Goal: Transaction & Acquisition: Purchase product/service

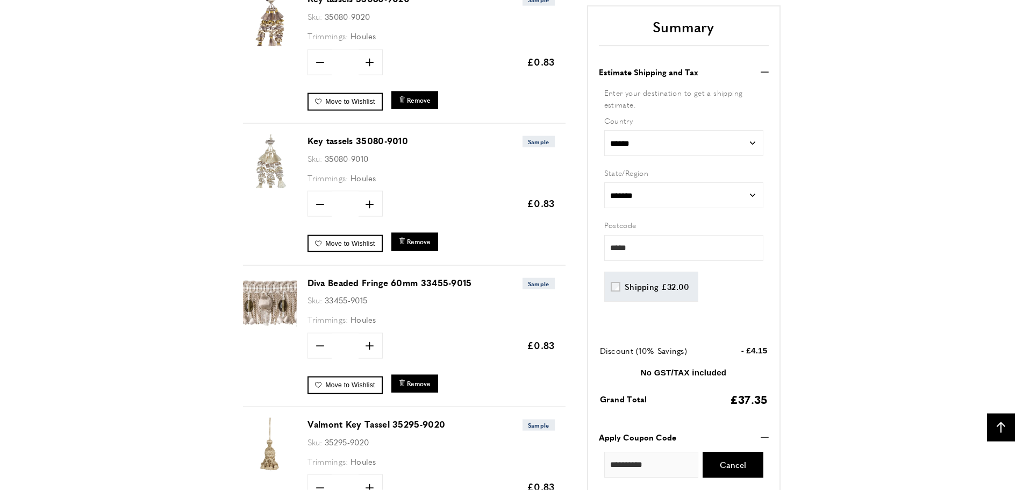
scroll to position [0, 303]
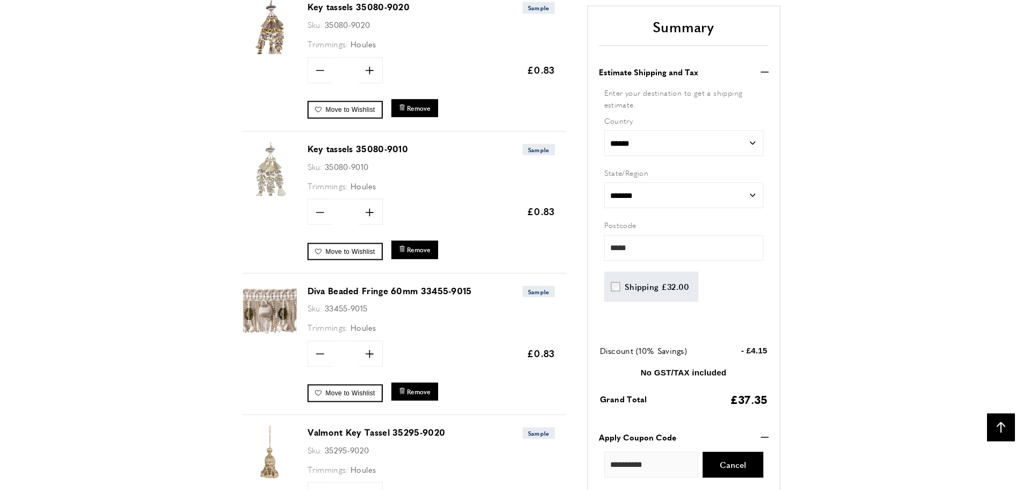
click at [346, 288] on link "Diva Beaded Fringe 60mm 33455-9015" at bounding box center [390, 290] width 165 height 12
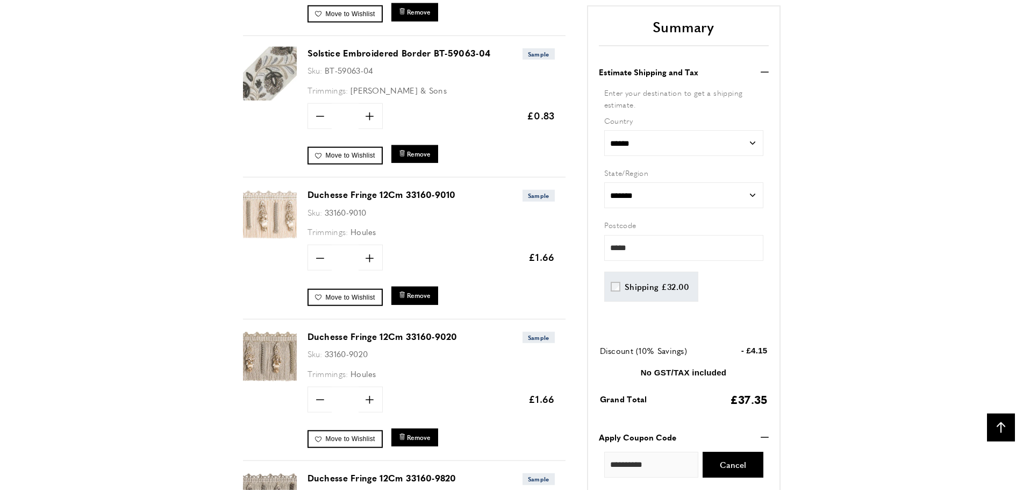
scroll to position [1110, 0]
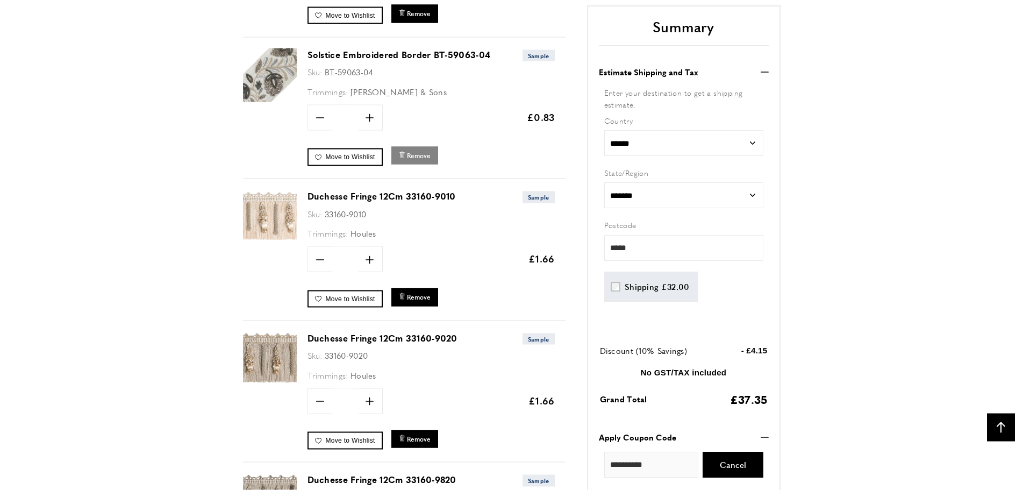
click at [425, 153] on span "Remove" at bounding box center [419, 155] width 24 height 9
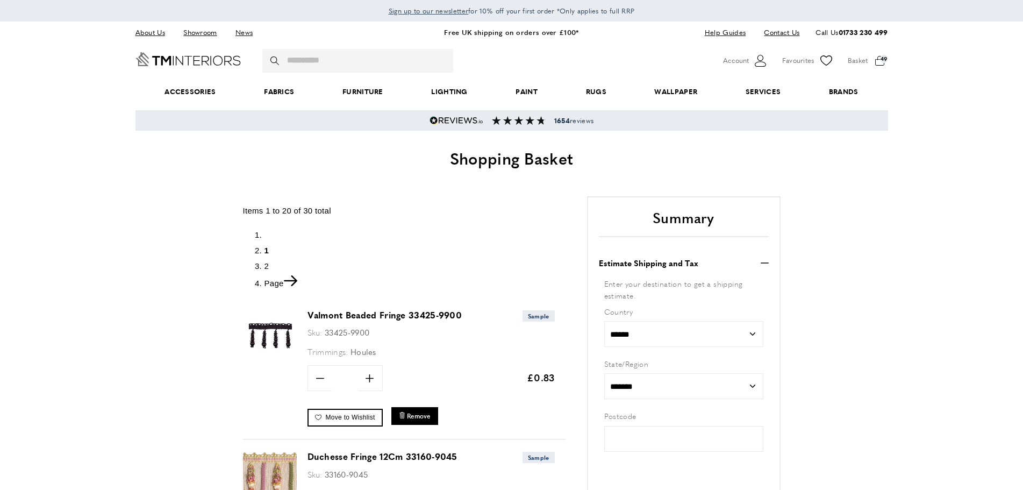
type input "*****"
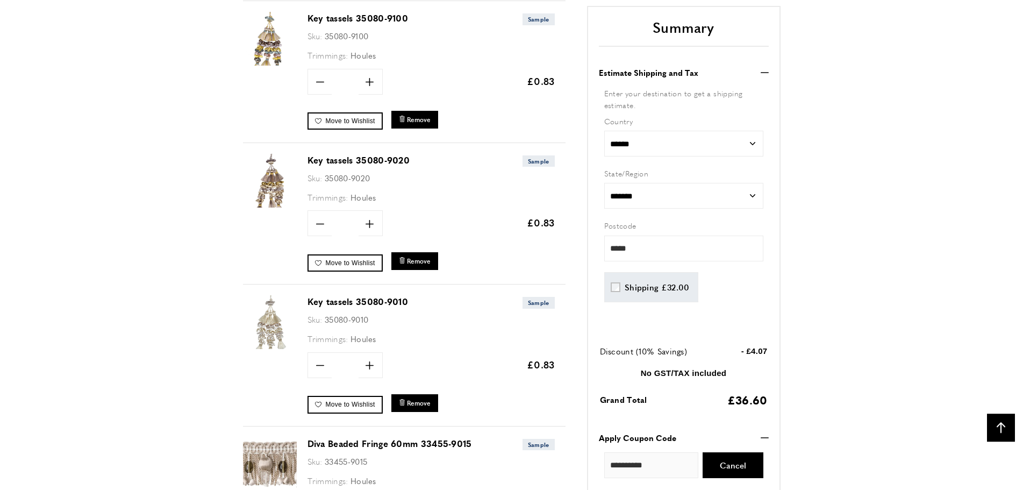
scroll to position [2139, 0]
click at [326, 159] on link "Key tassels 35080-9020" at bounding box center [359, 159] width 103 height 12
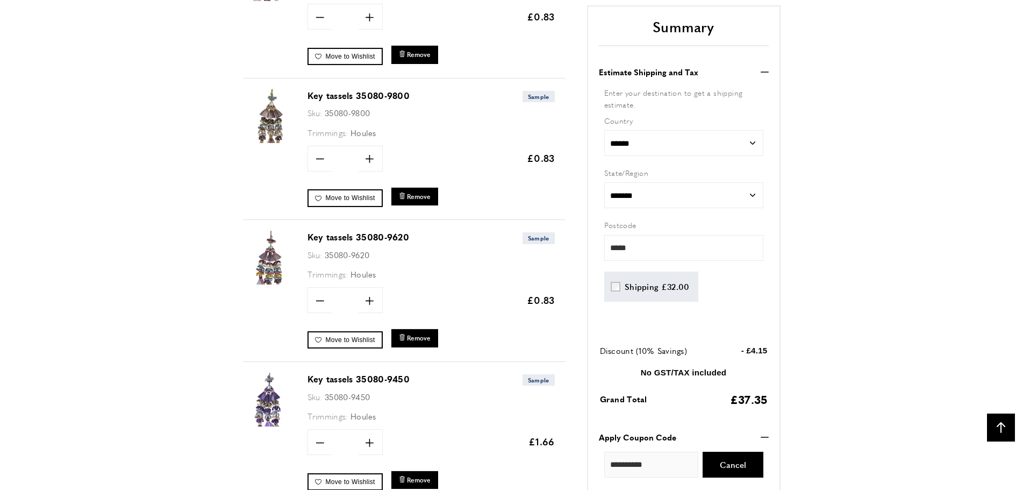
scroll to position [1631, 0]
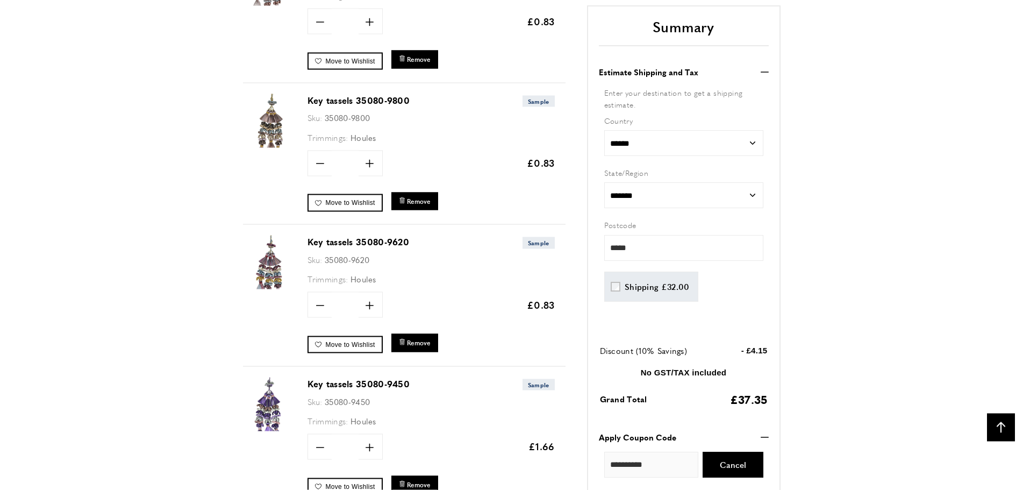
click at [338, 242] on link "Key tassels 35080-9620" at bounding box center [359, 242] width 102 height 12
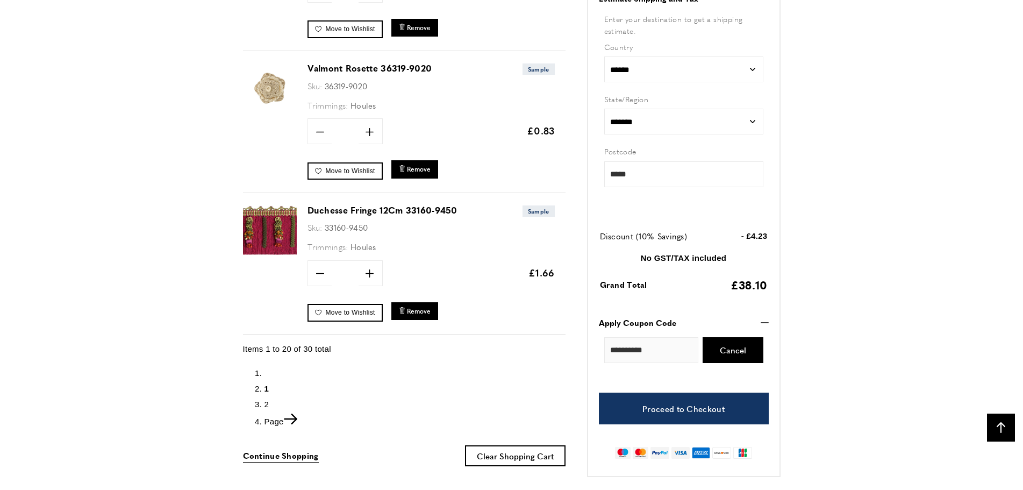
scroll to position [0, 303]
click at [266, 402] on span "2" at bounding box center [267, 404] width 5 height 9
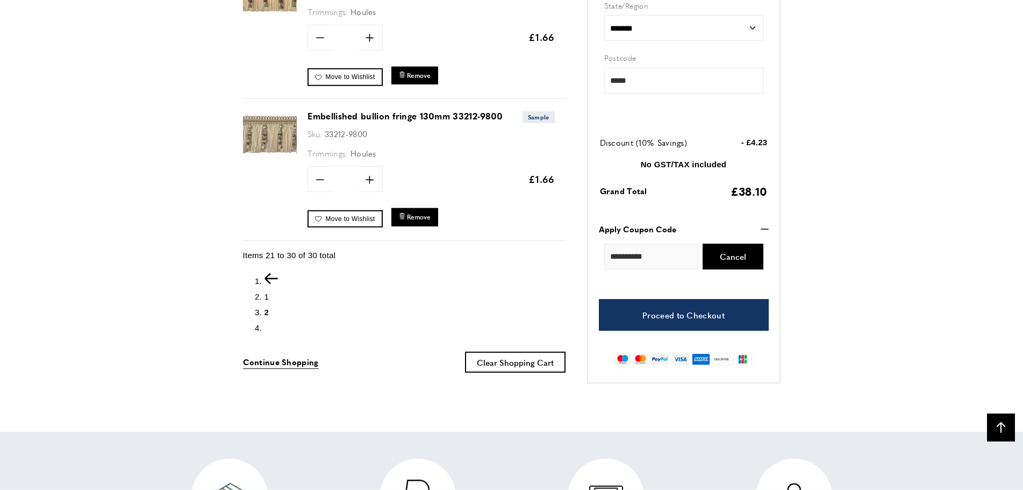
scroll to position [1495, 0]
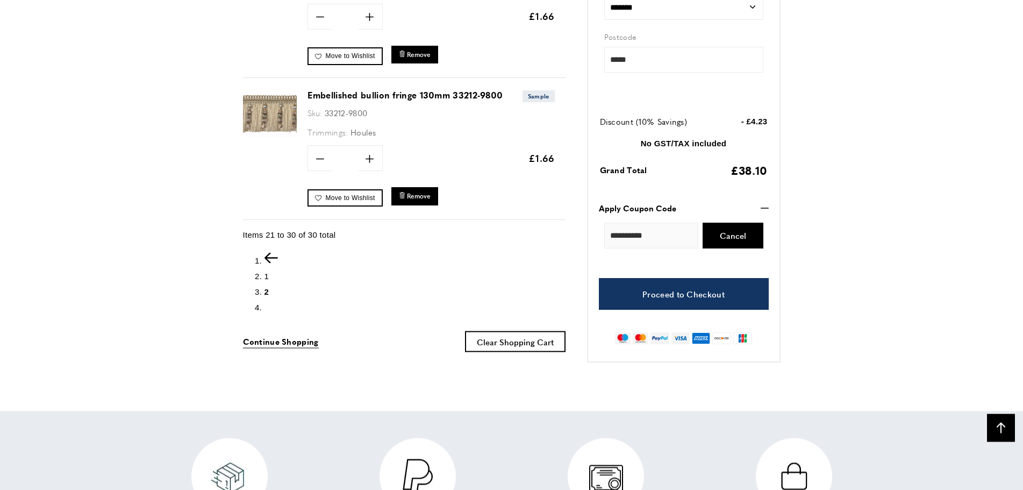
click at [266, 273] on span "1" at bounding box center [267, 275] width 5 height 9
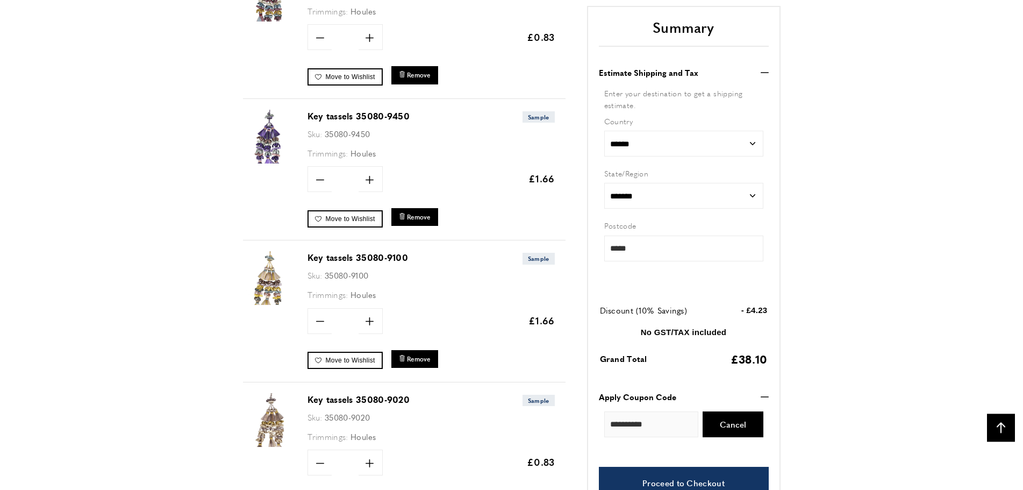
scroll to position [1906, 0]
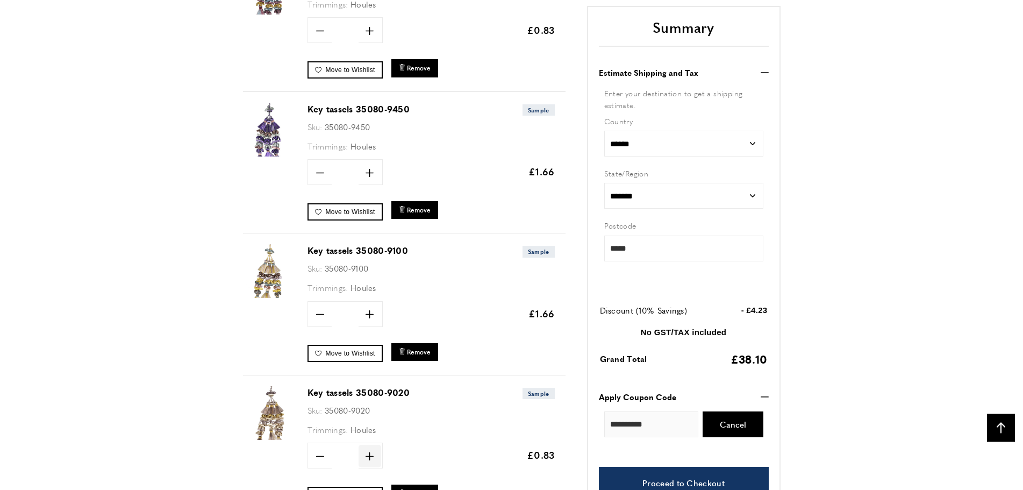
click at [368, 454] on icon "plus" at bounding box center [370, 456] width 8 height 8
type input "*"
click at [402, 452] on span "Update" at bounding box center [405, 455] width 28 height 11
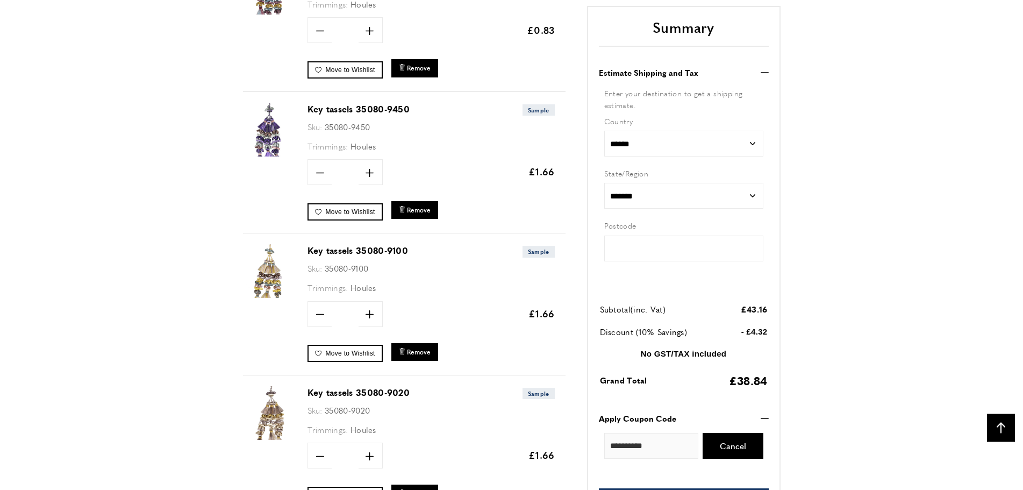
type input "*****"
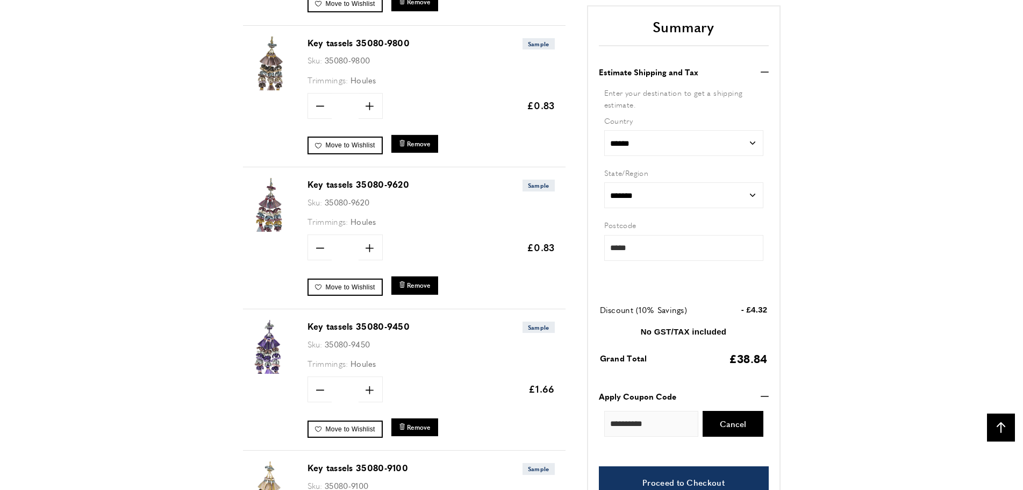
scroll to position [1686, 0]
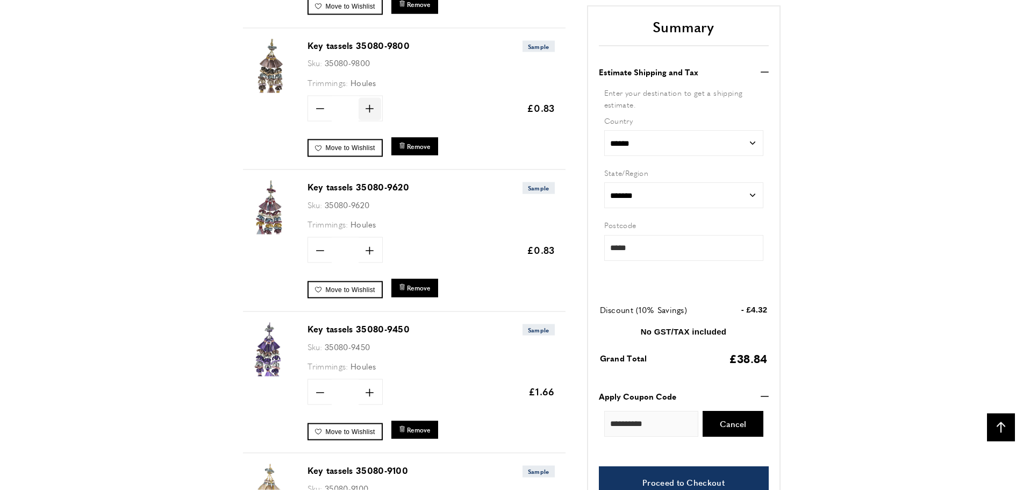
click at [368, 106] on icon "plus" at bounding box center [370, 109] width 8 height 8
type input "*"
click at [407, 108] on span "Update" at bounding box center [405, 108] width 28 height 11
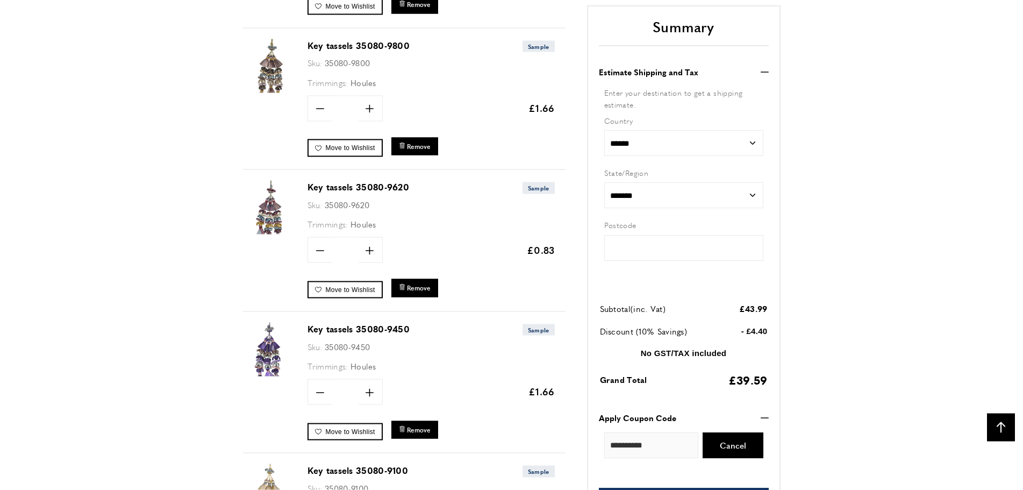
type input "*****"
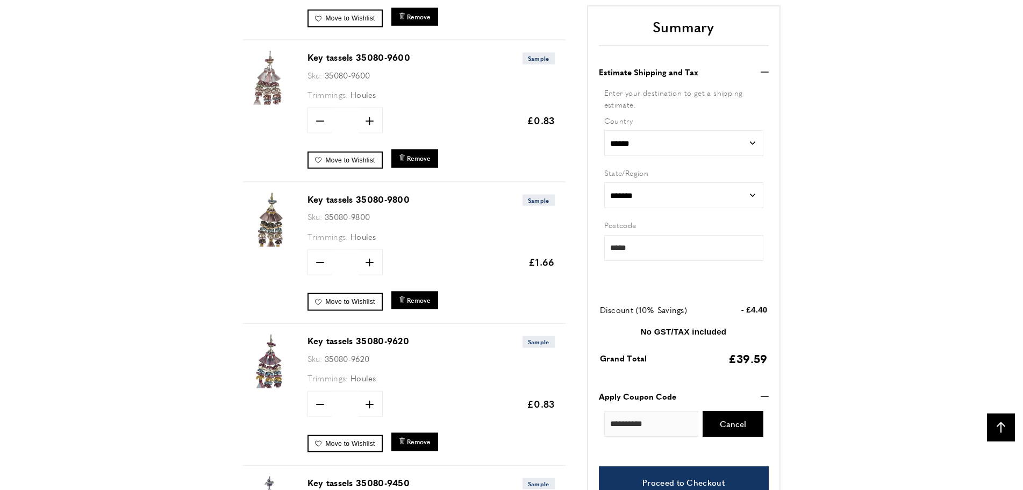
scroll to position [1494, 0]
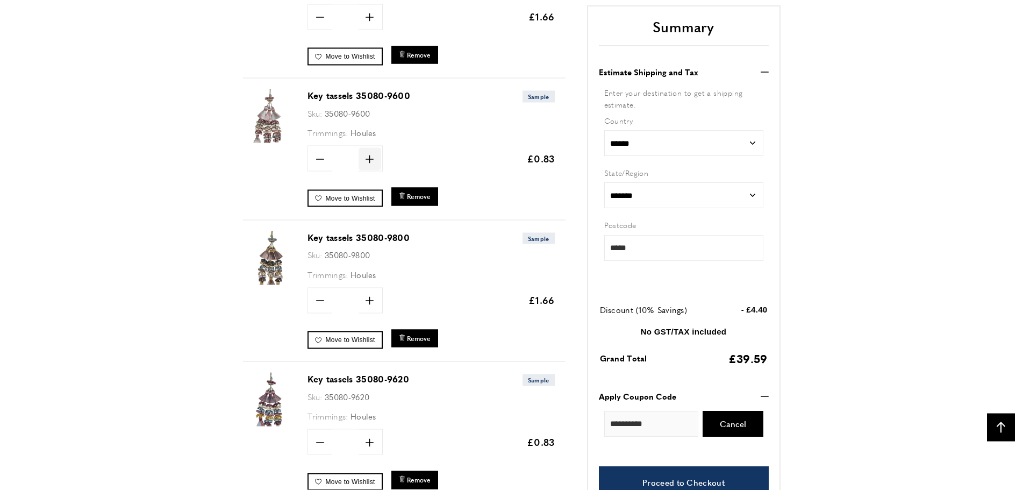
click at [369, 158] on icon "plus" at bounding box center [370, 159] width 8 height 8
type input "*"
click at [403, 159] on span "Update" at bounding box center [405, 158] width 28 height 11
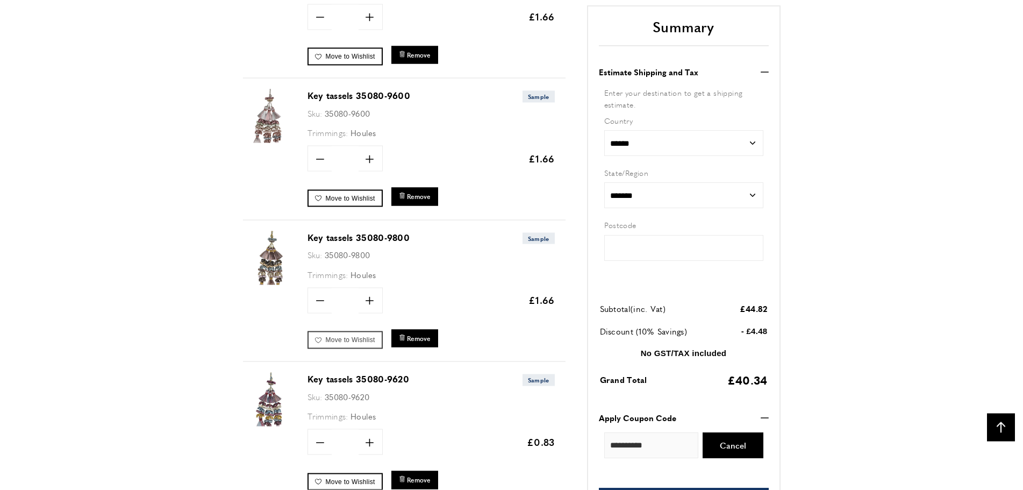
type input "*****"
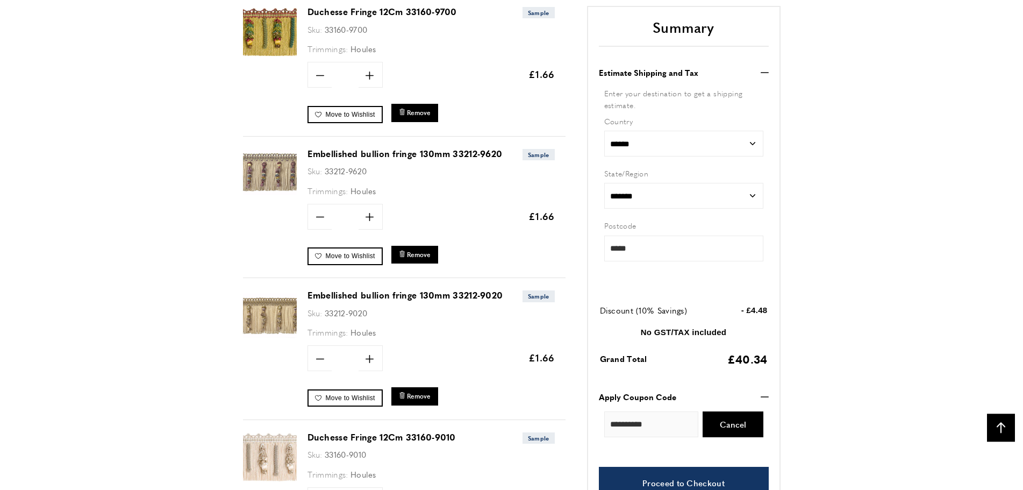
scroll to position [726, 0]
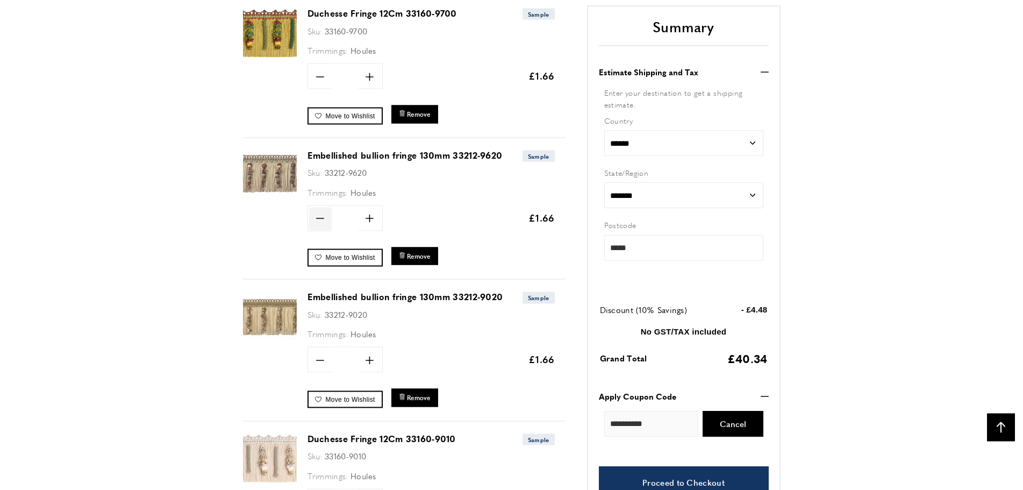
click at [318, 218] on icon at bounding box center [320, 218] width 8 height 1
type input "*"
click at [406, 220] on span "Update" at bounding box center [405, 217] width 28 height 11
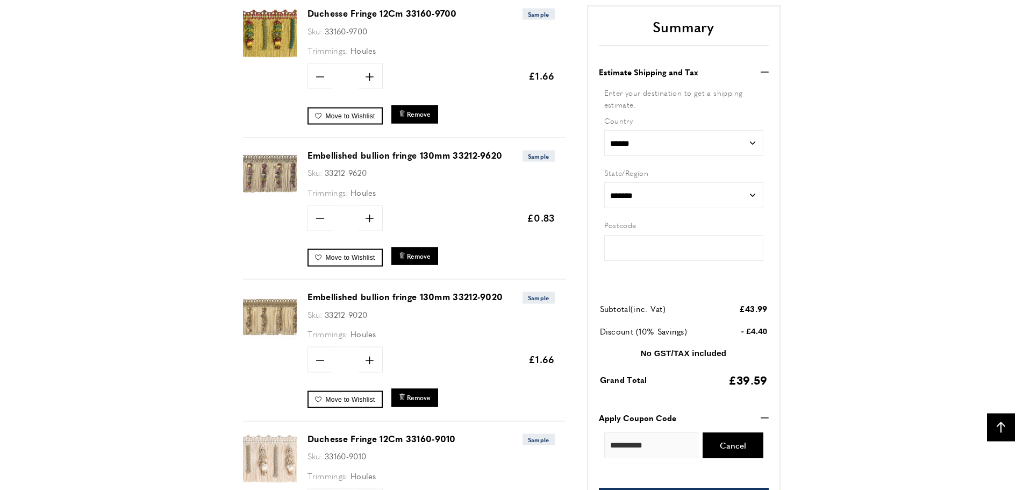
type input "*****"
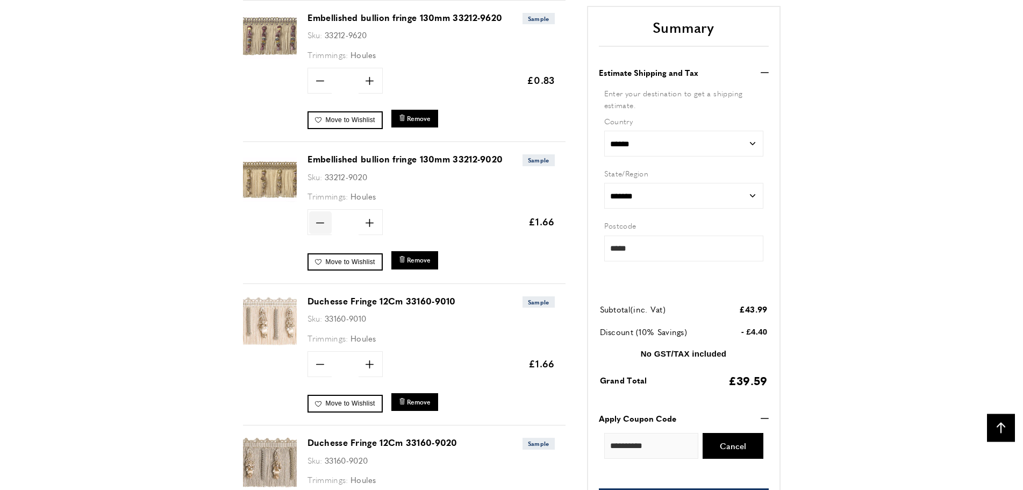
click at [320, 223] on icon "minus" at bounding box center [320, 223] width 8 height 8
type input "*"
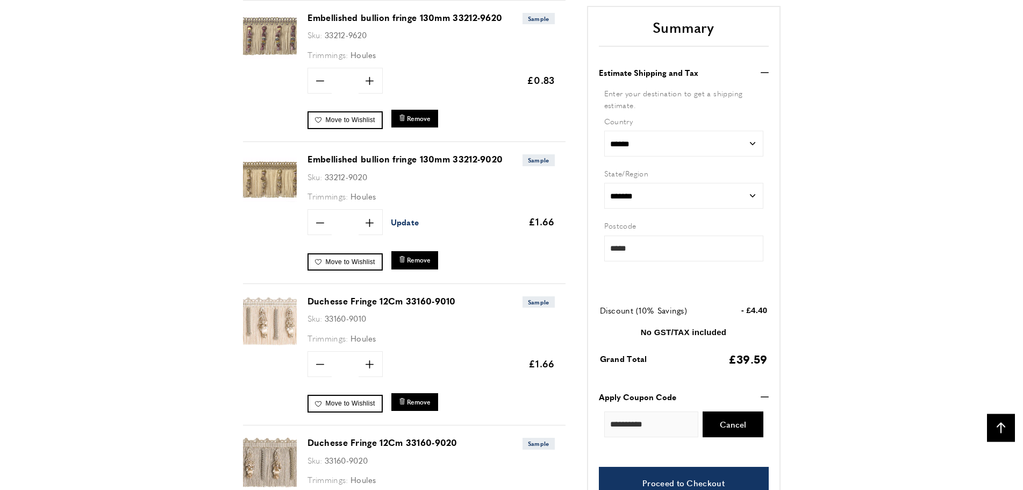
click at [396, 223] on span "Update" at bounding box center [405, 221] width 28 height 11
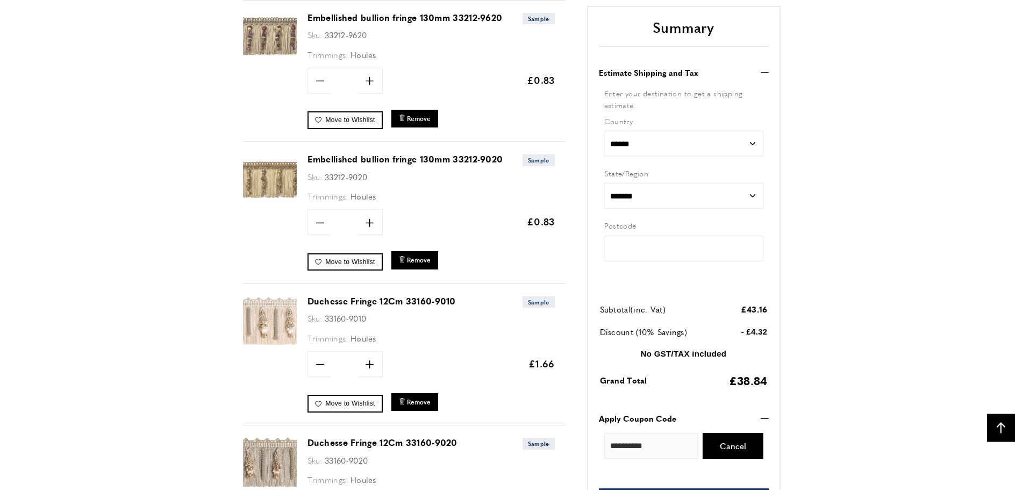
type input "*****"
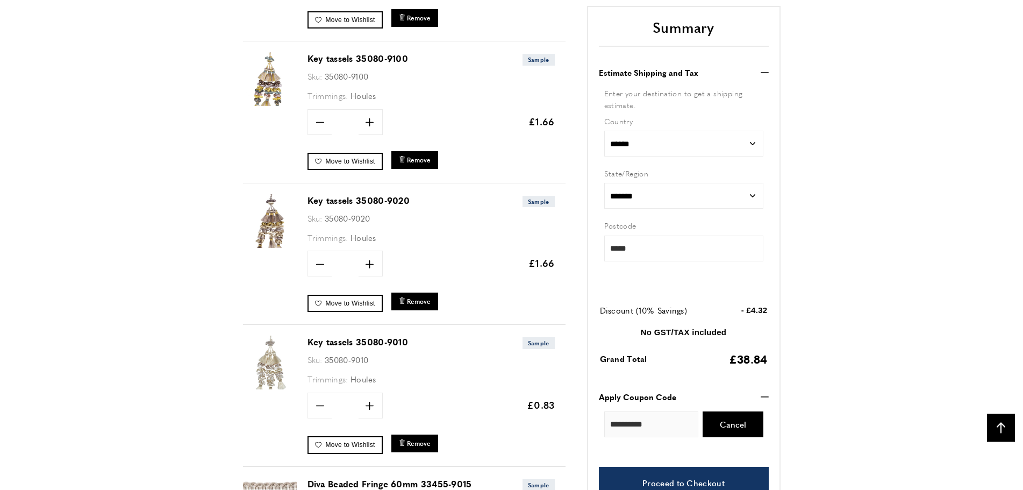
scroll to position [2111, 0]
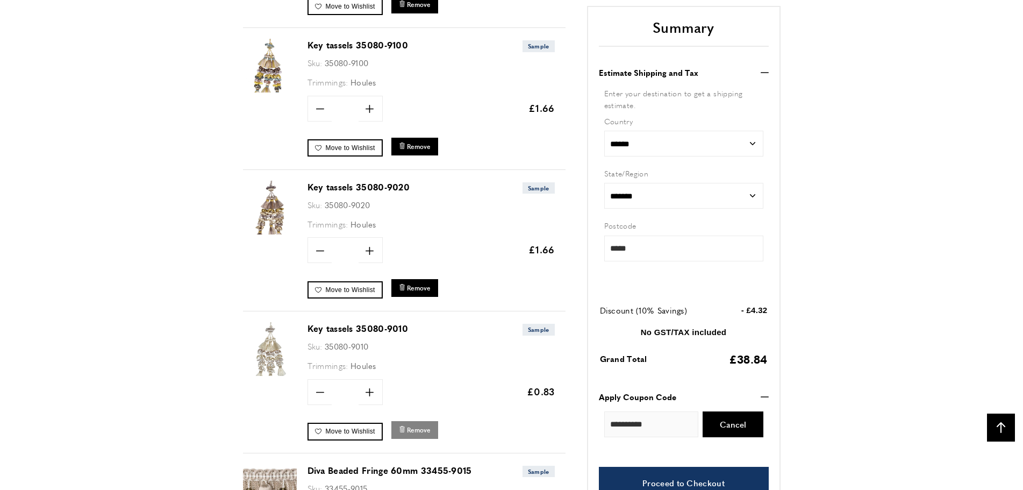
click at [417, 429] on span "Remove" at bounding box center [419, 429] width 24 height 9
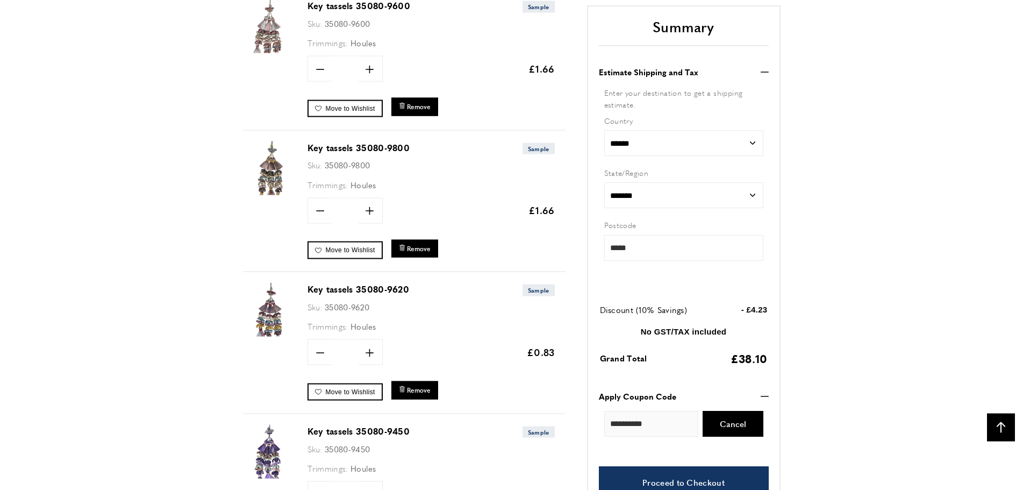
scroll to position [1577, 0]
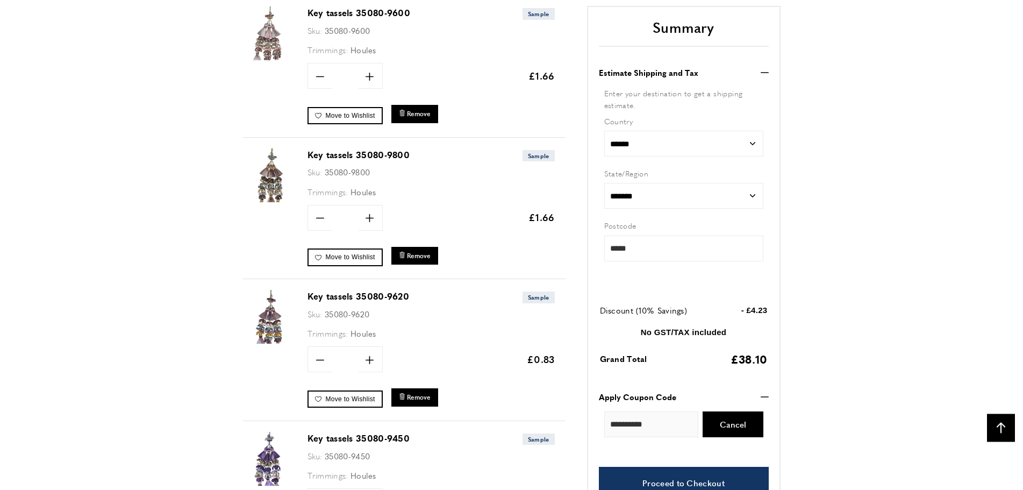
click at [338, 298] on link "Key tassels 35080-9620" at bounding box center [359, 296] width 102 height 12
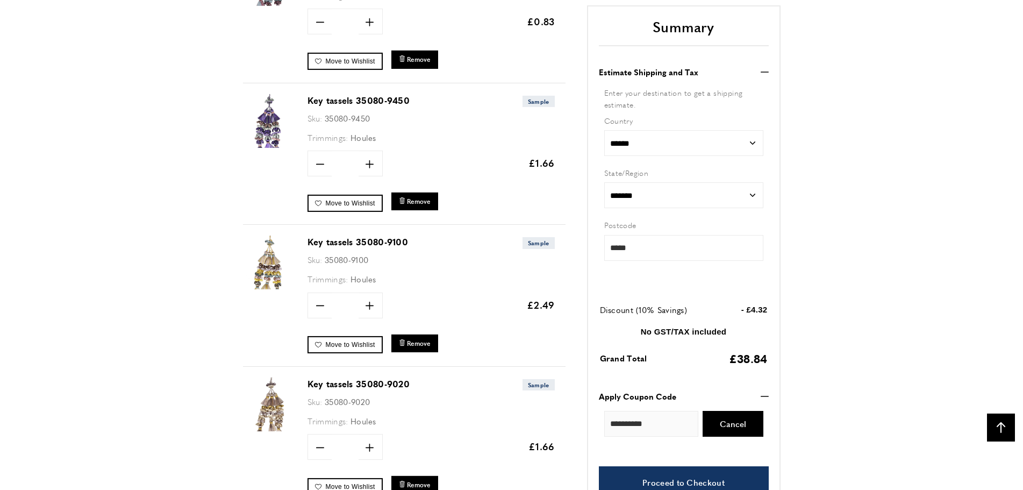
scroll to position [1920, 0]
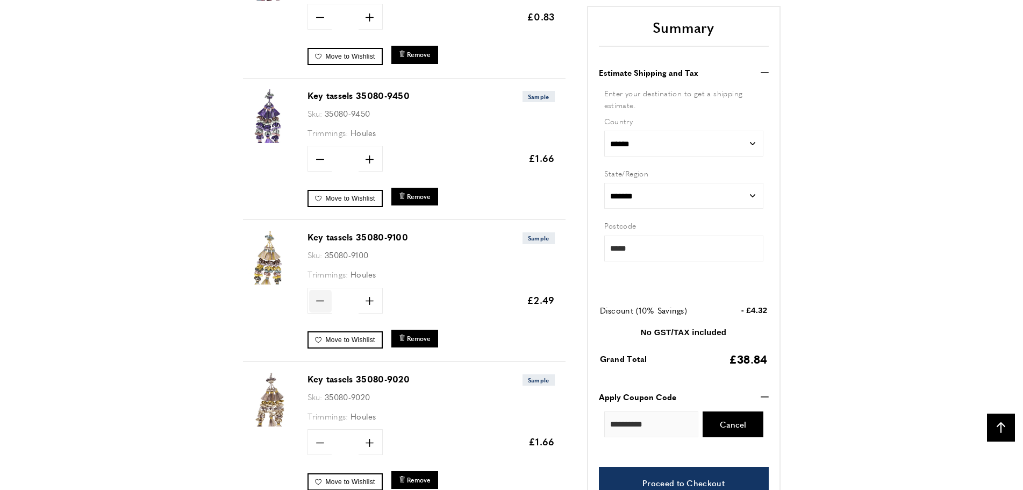
click at [319, 298] on icon "minus" at bounding box center [320, 301] width 8 height 8
type input "*"
click at [356, 236] on link "Key tassels 35080-9100" at bounding box center [358, 237] width 101 height 12
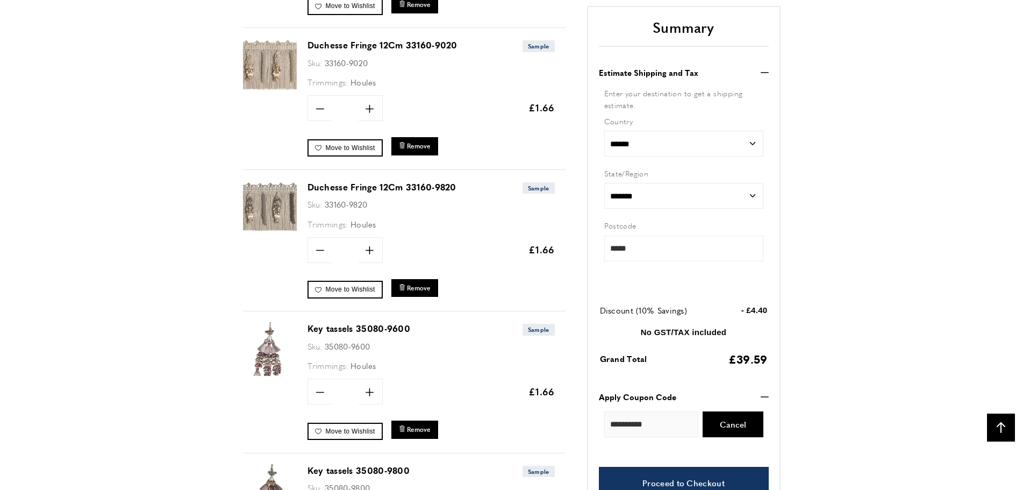
scroll to position [1453, 0]
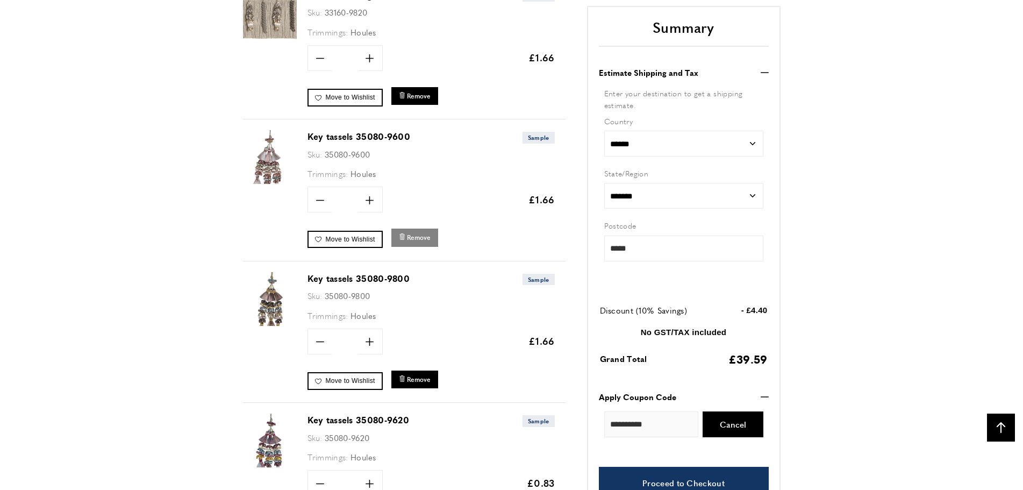
click at [420, 237] on span "Remove" at bounding box center [419, 237] width 24 height 9
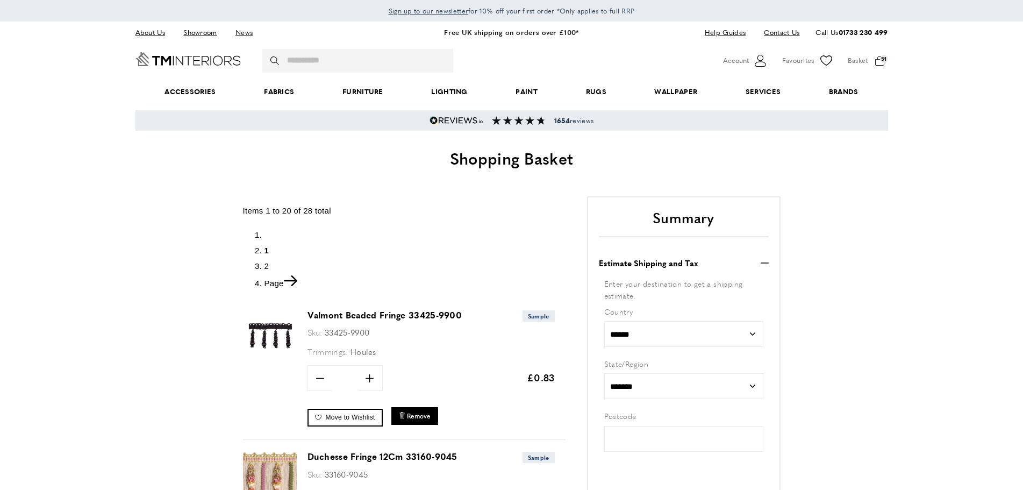
type input "*****"
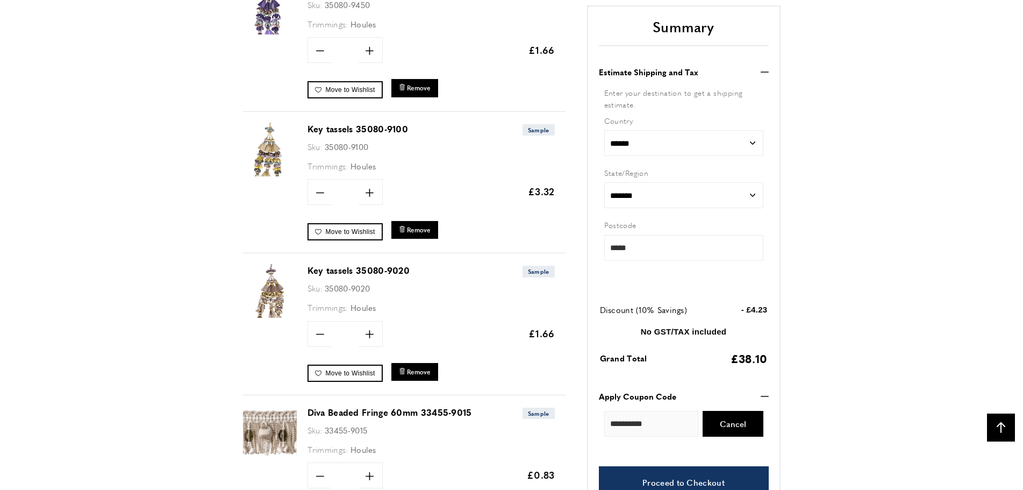
scroll to position [1865, 0]
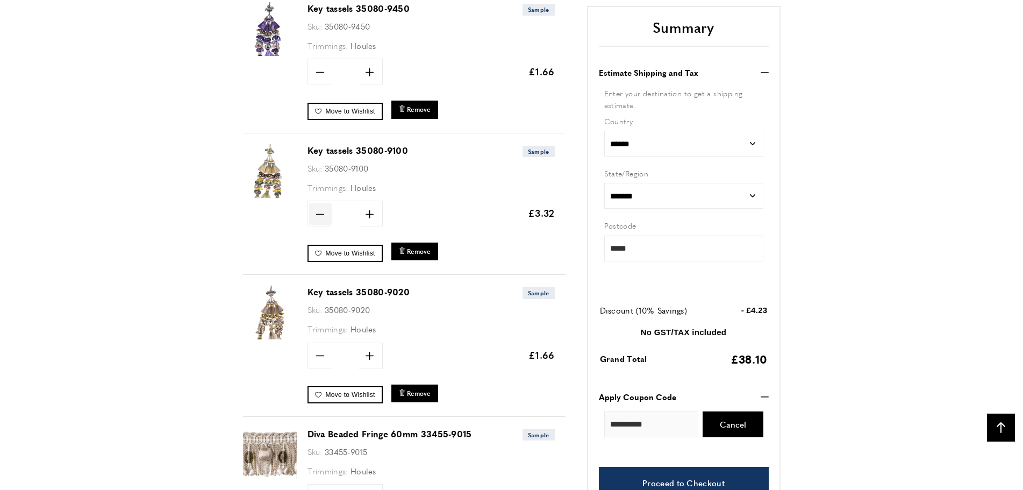
click at [319, 211] on icon "minus" at bounding box center [320, 214] width 8 height 8
type input "*"
click at [394, 213] on span "Update" at bounding box center [405, 213] width 28 height 11
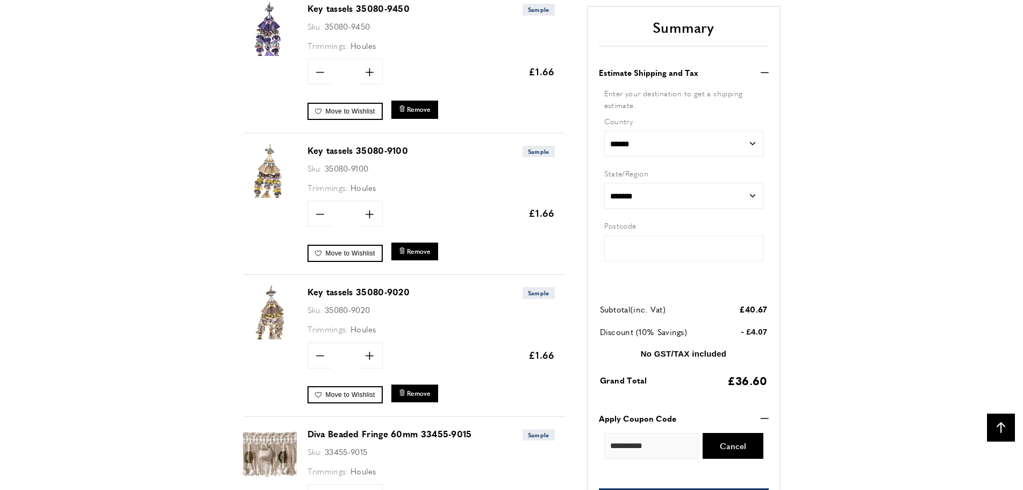
type input "*****"
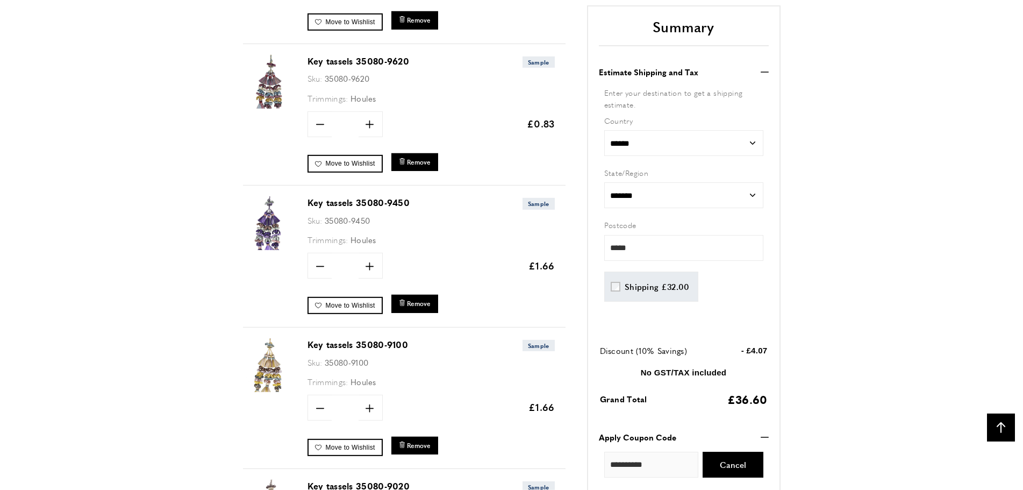
scroll to position [1687, 0]
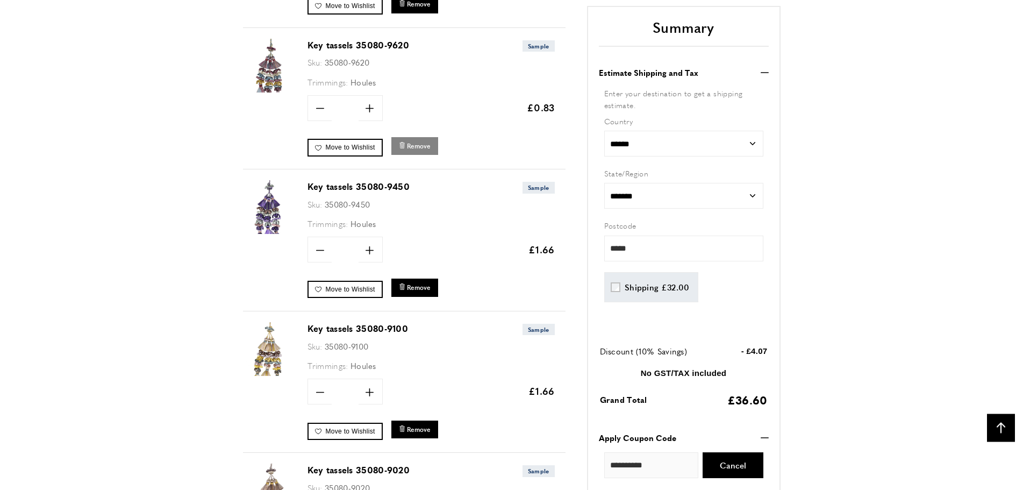
click at [425, 144] on span "Remove" at bounding box center [419, 145] width 24 height 9
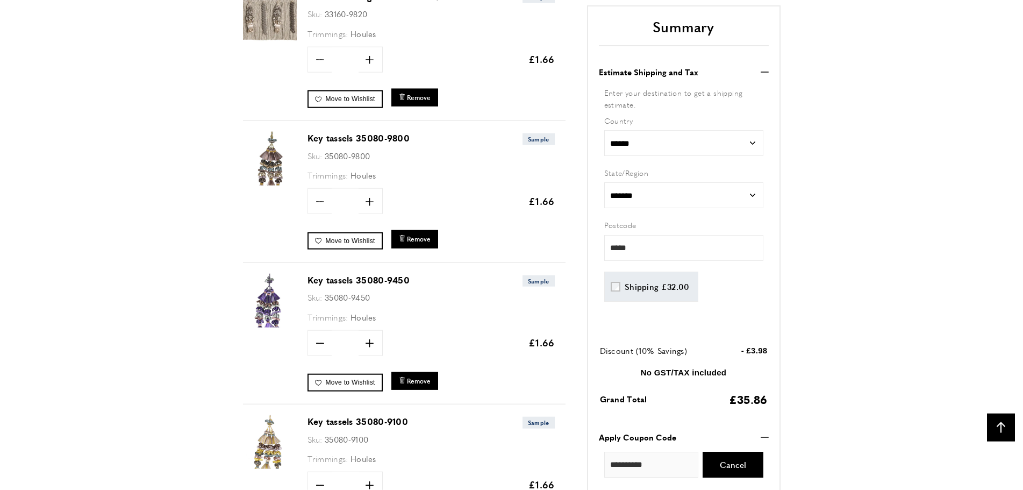
scroll to position [1439, 0]
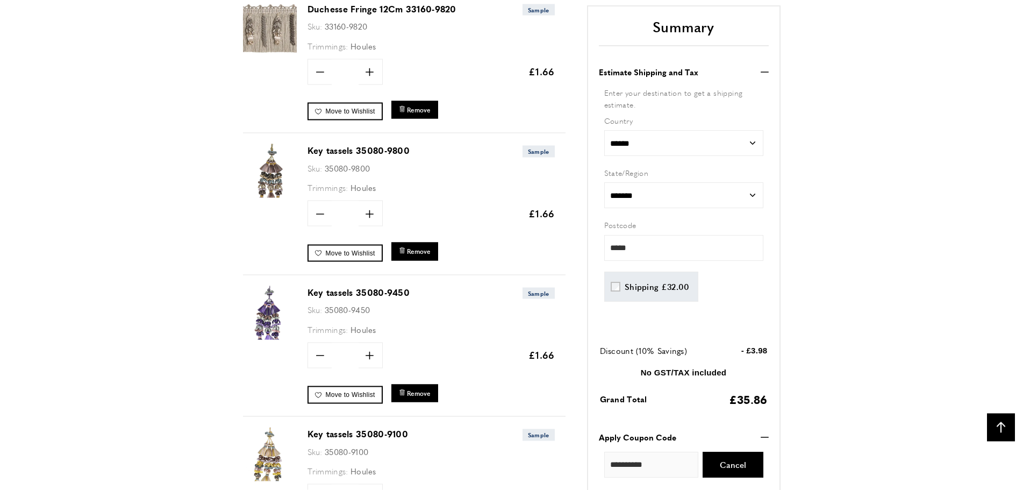
click at [318, 293] on link "Key tassels 35080-9450" at bounding box center [359, 292] width 103 height 12
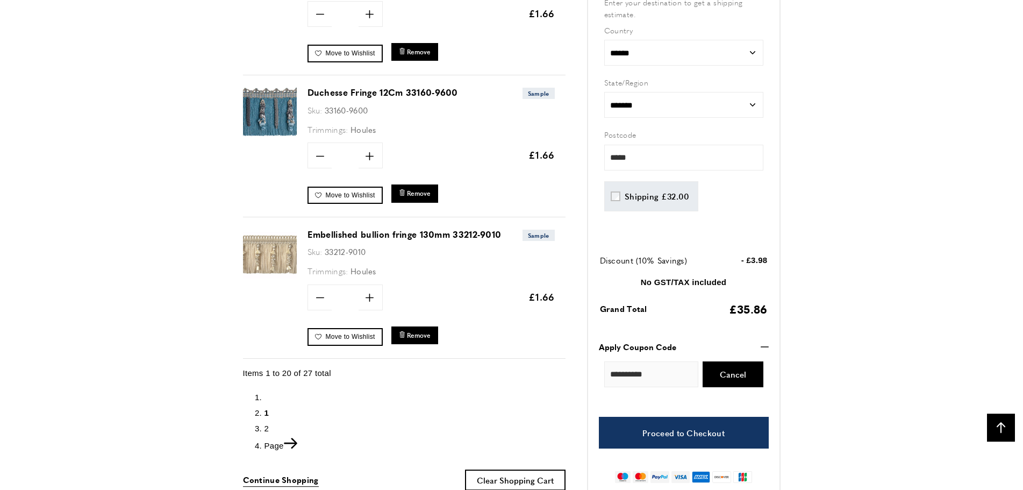
scroll to position [2797, 0]
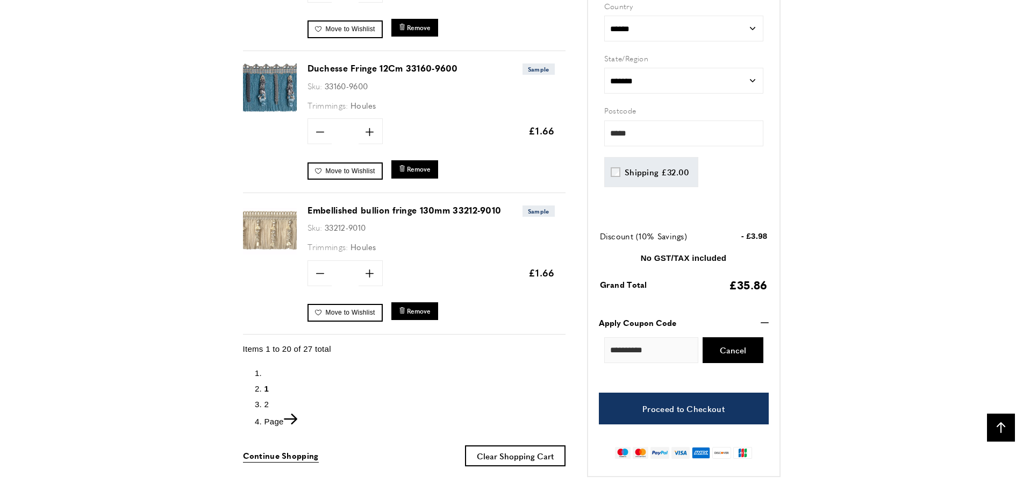
click at [265, 400] on span "2" at bounding box center [267, 404] width 5 height 9
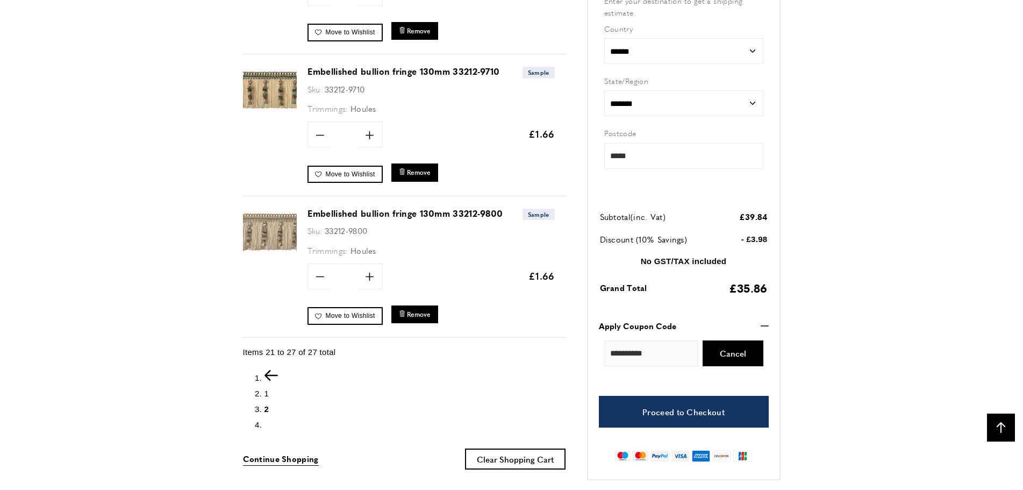
scroll to position [1029, 0]
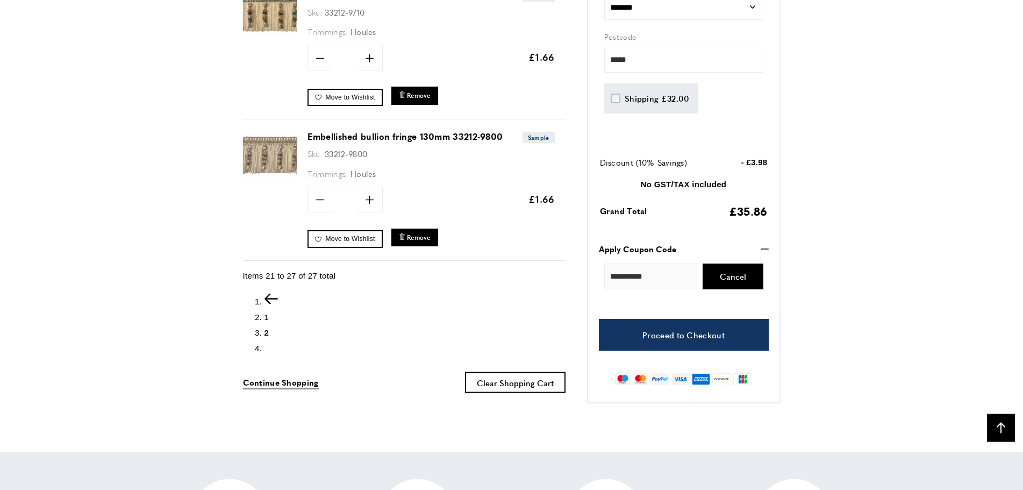
click at [266, 314] on span "1" at bounding box center [267, 316] width 5 height 9
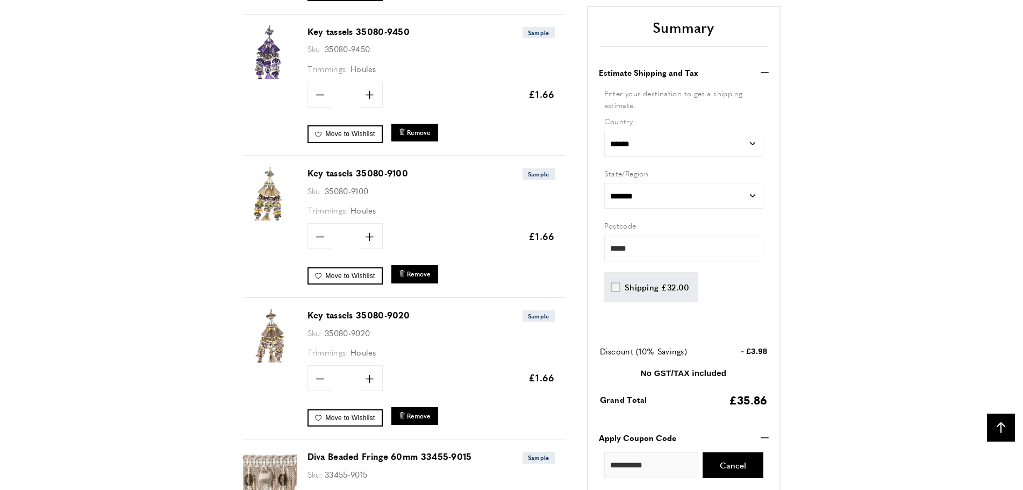
scroll to position [1742, 0]
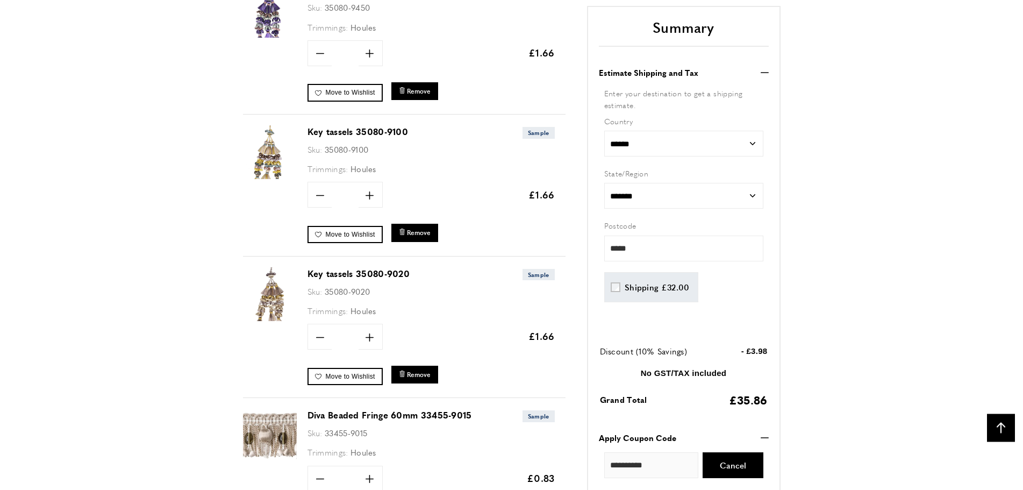
click at [318, 272] on link "Key tassels 35080-9020" at bounding box center [359, 273] width 103 height 12
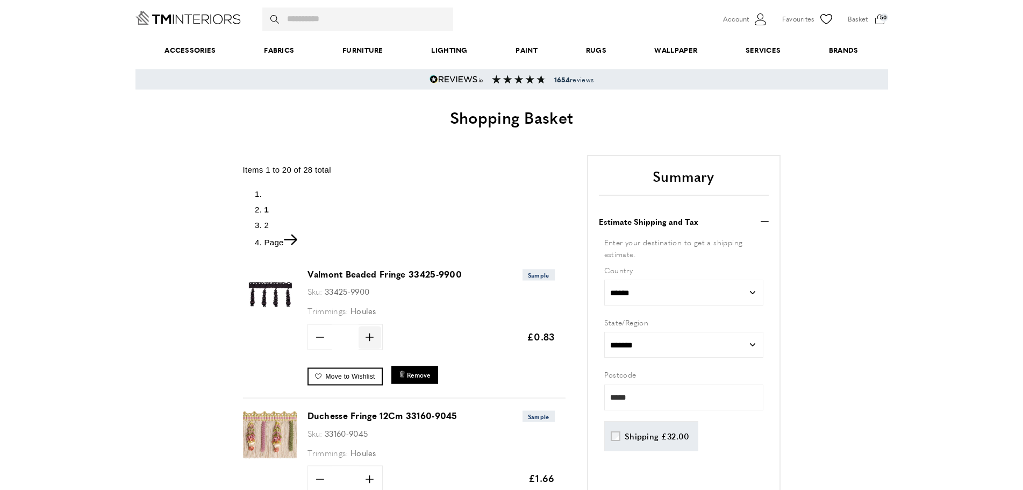
scroll to position [41, 0]
click at [369, 337] on icon "plus" at bounding box center [370, 337] width 8 height 8
type input "*"
click at [398, 339] on span "Update" at bounding box center [405, 336] width 28 height 11
type input "*****"
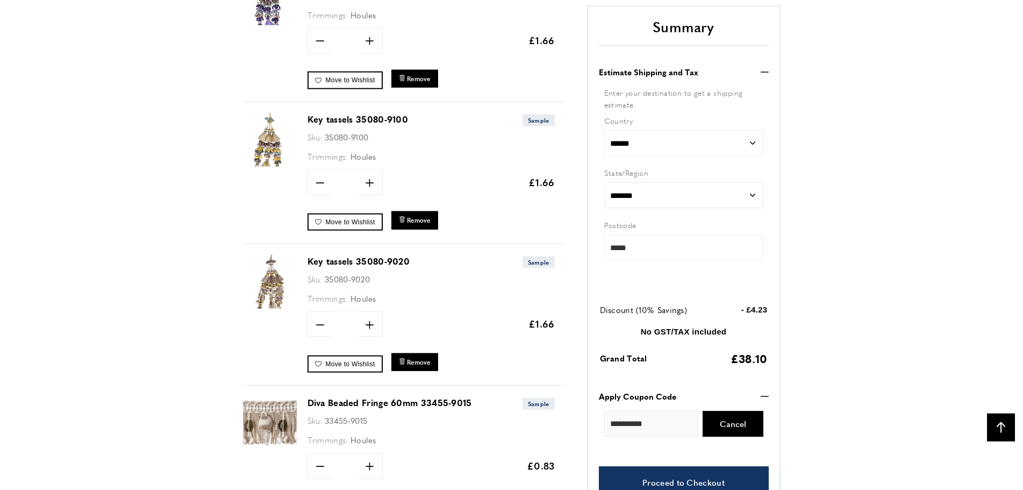
scroll to position [1755, 0]
click at [419, 361] on span "Remove" at bounding box center [419, 360] width 24 height 9
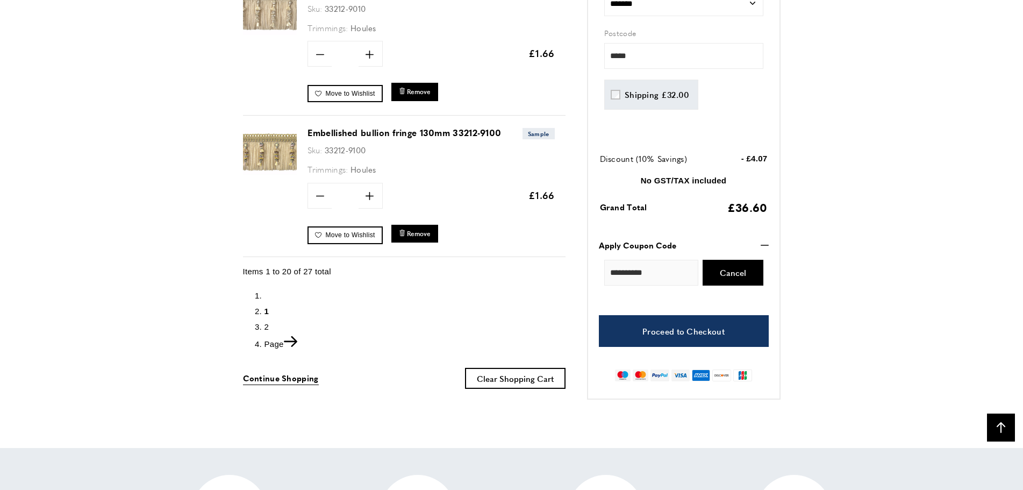
scroll to position [2879, 0]
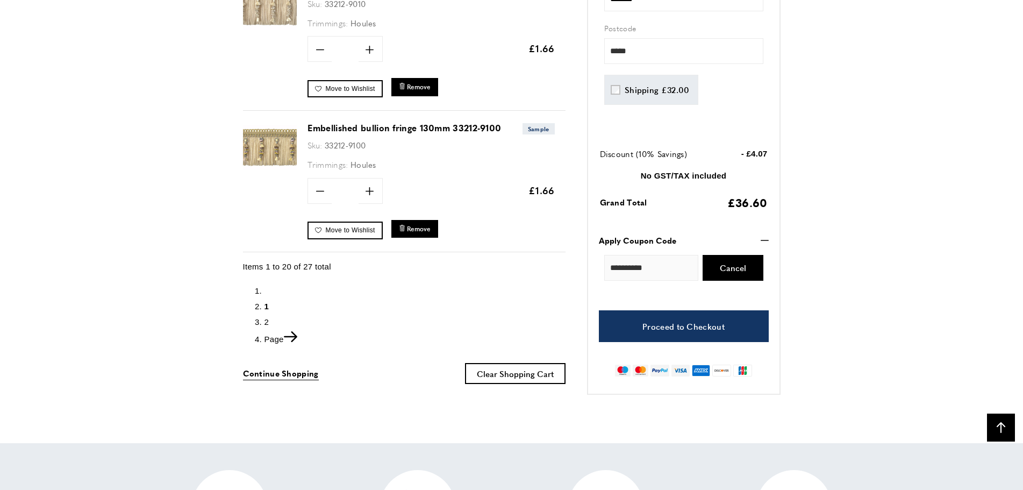
click at [266, 320] on span "2" at bounding box center [267, 321] width 5 height 9
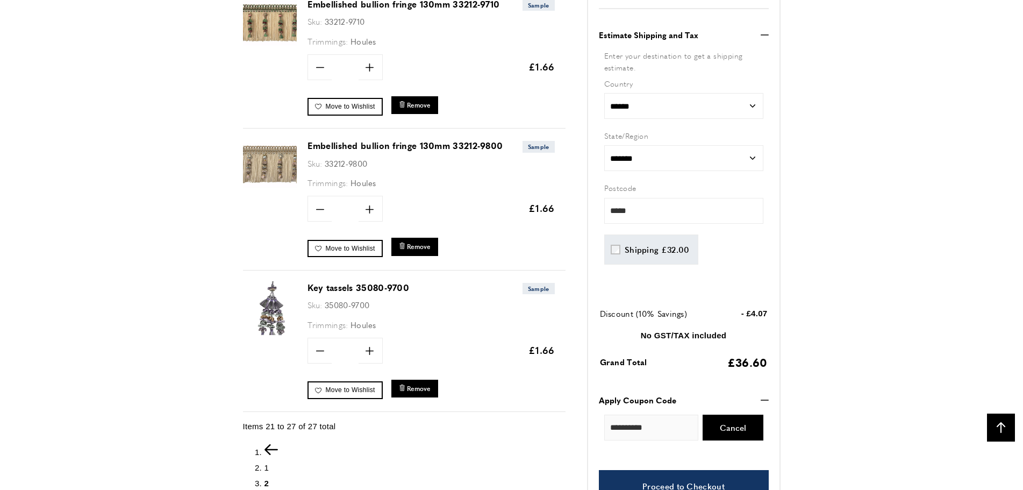
scroll to position [0, 151]
click at [266, 467] on span "1" at bounding box center [267, 467] width 5 height 9
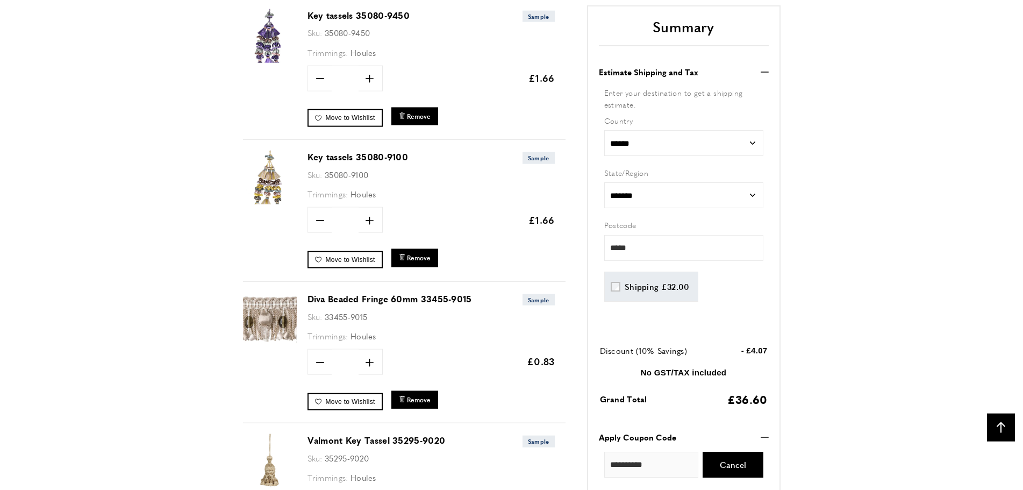
scroll to position [1769, 0]
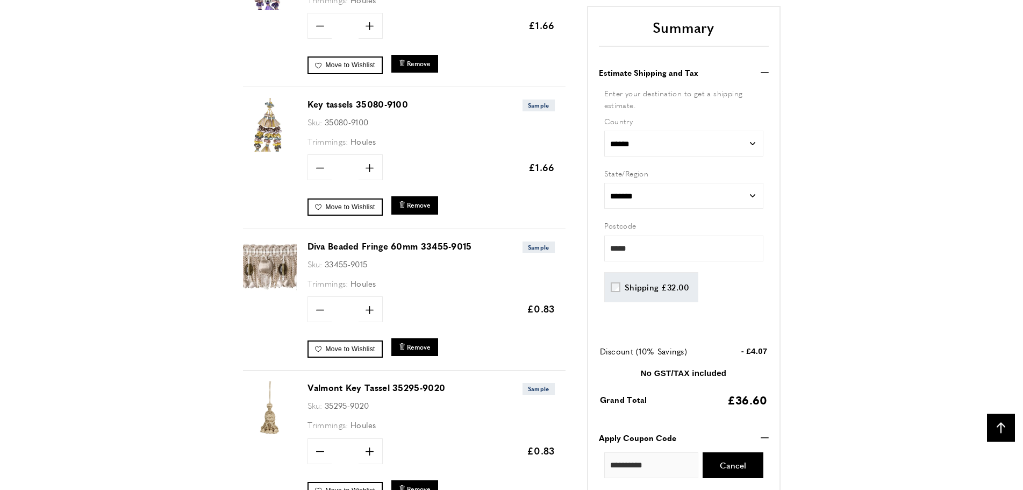
click at [279, 275] on img at bounding box center [270, 267] width 54 height 54
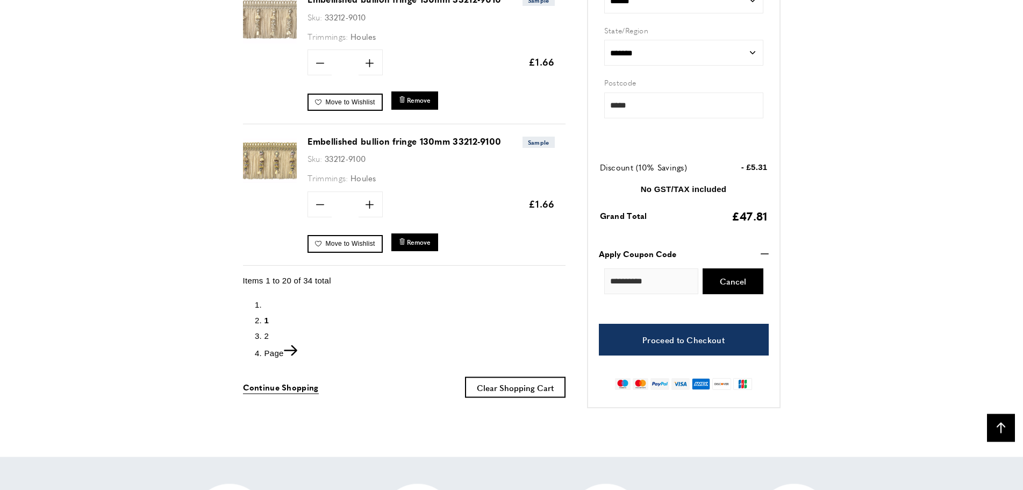
scroll to position [0, 303]
click at [266, 334] on span "2" at bounding box center [267, 335] width 5 height 9
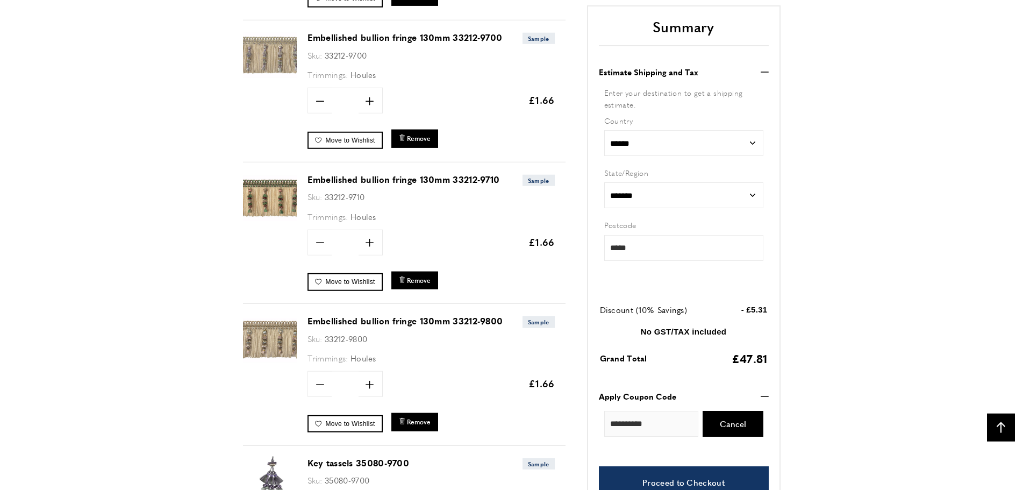
scroll to position [727, 0]
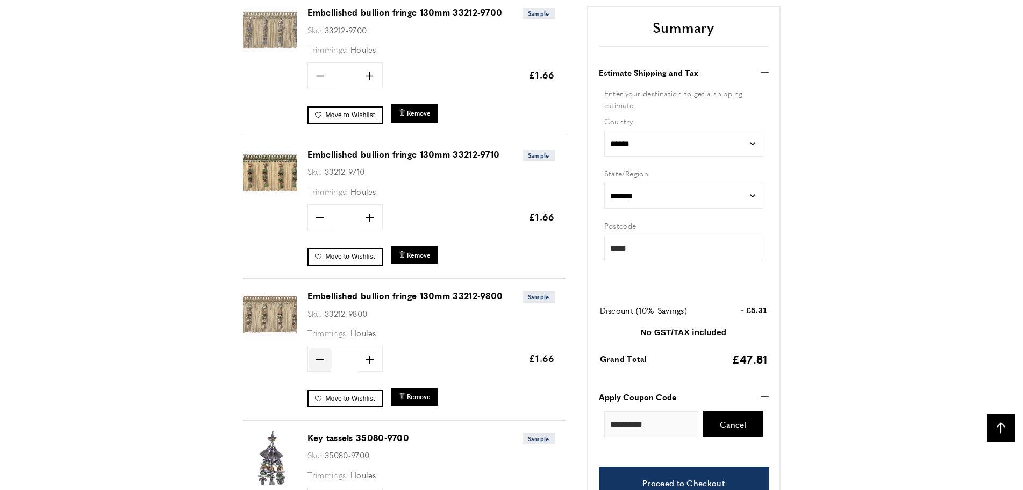
click at [321, 358] on icon "minus" at bounding box center [320, 359] width 8 height 8
type input "*"
click at [396, 362] on span "Update" at bounding box center [405, 358] width 28 height 11
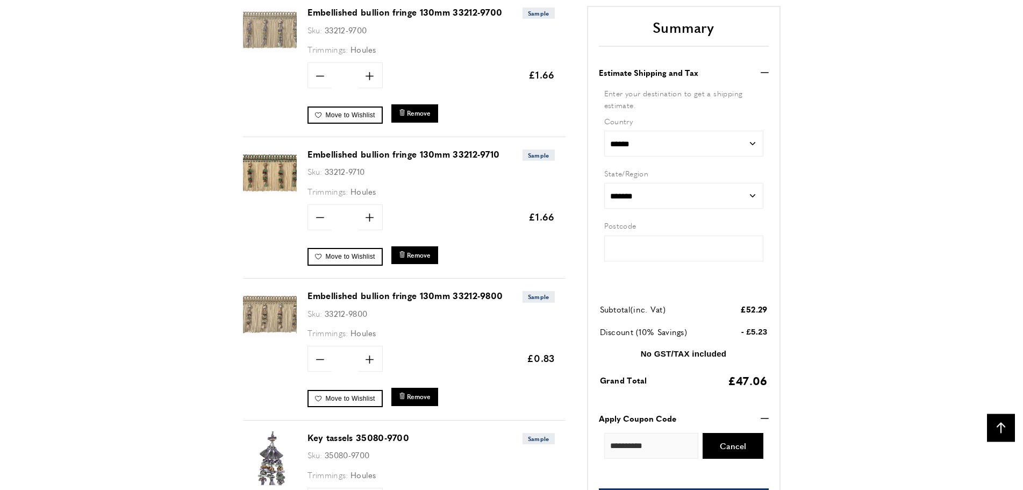
type input "*****"
click at [319, 216] on icon "minus" at bounding box center [320, 217] width 8 height 8
type input "*"
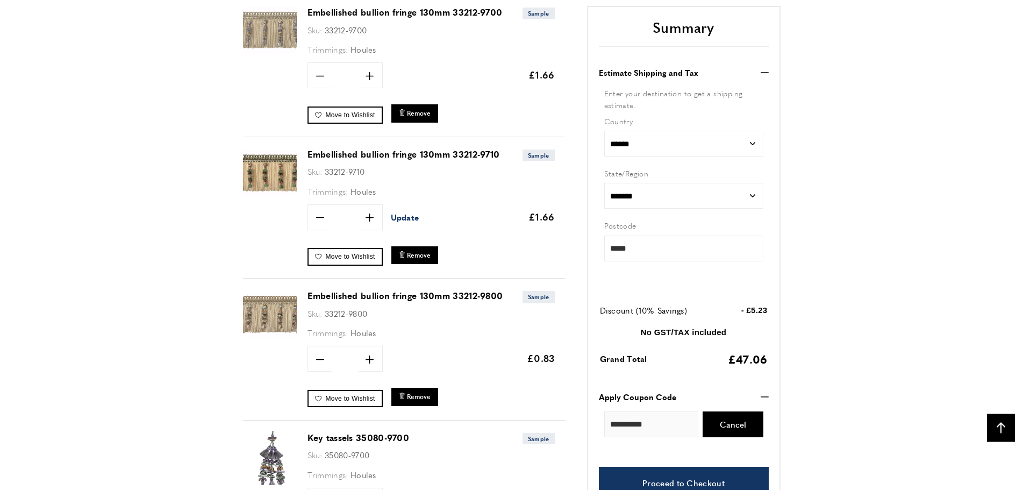
click at [400, 219] on span "Update" at bounding box center [405, 216] width 28 height 11
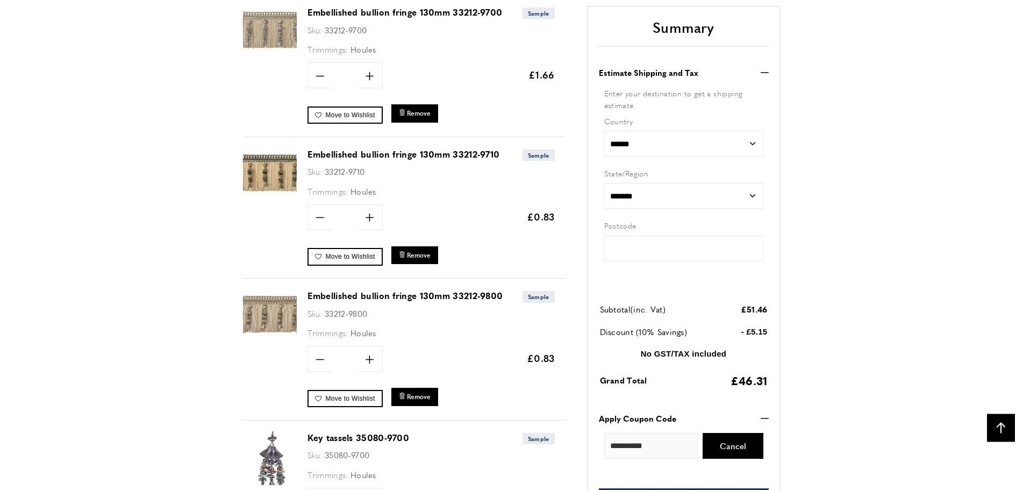
type input "*****"
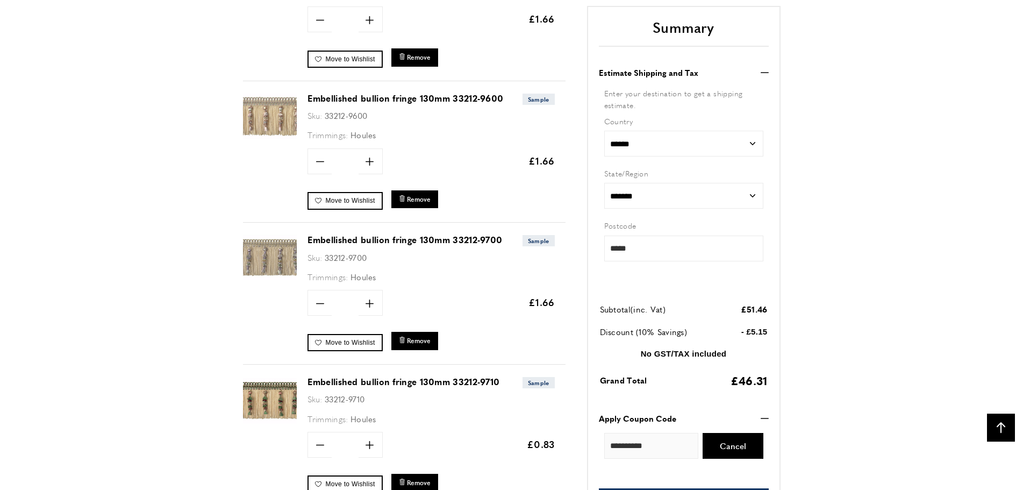
scroll to position [453, 0]
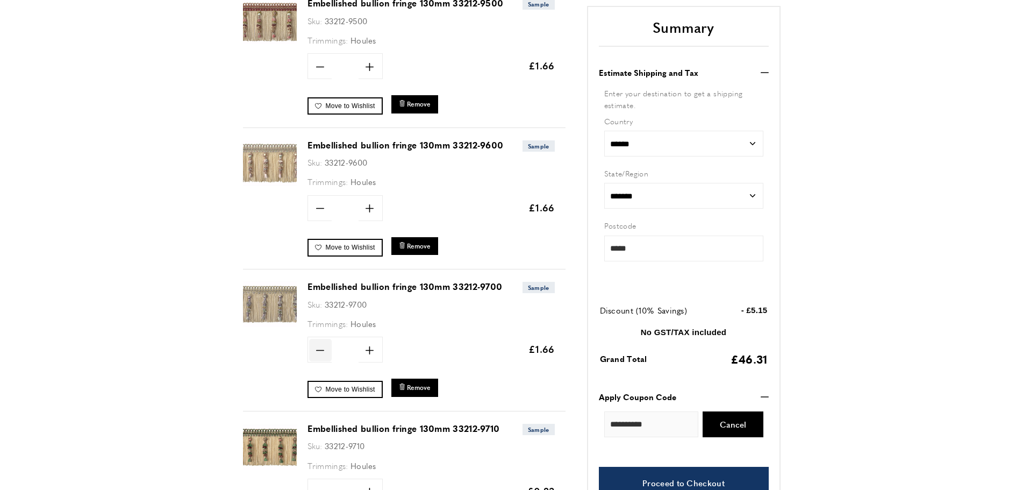
click at [318, 349] on icon "minus" at bounding box center [320, 350] width 8 height 8
type input "*"
click at [396, 351] on span "Update" at bounding box center [405, 349] width 28 height 11
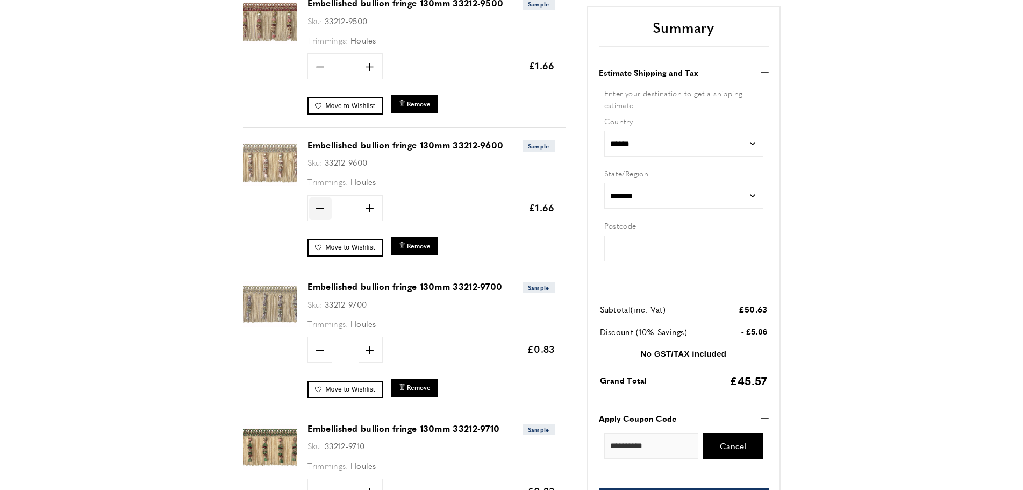
type input "*****"
click at [319, 207] on icon "minus" at bounding box center [320, 208] width 8 height 8
type input "*"
click at [400, 209] on span "Update" at bounding box center [405, 207] width 28 height 11
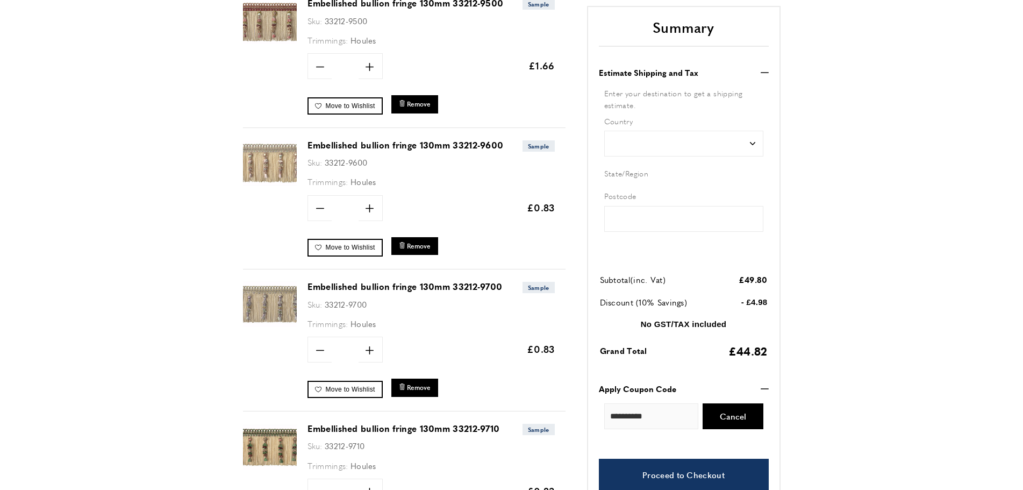
scroll to position [371, 0]
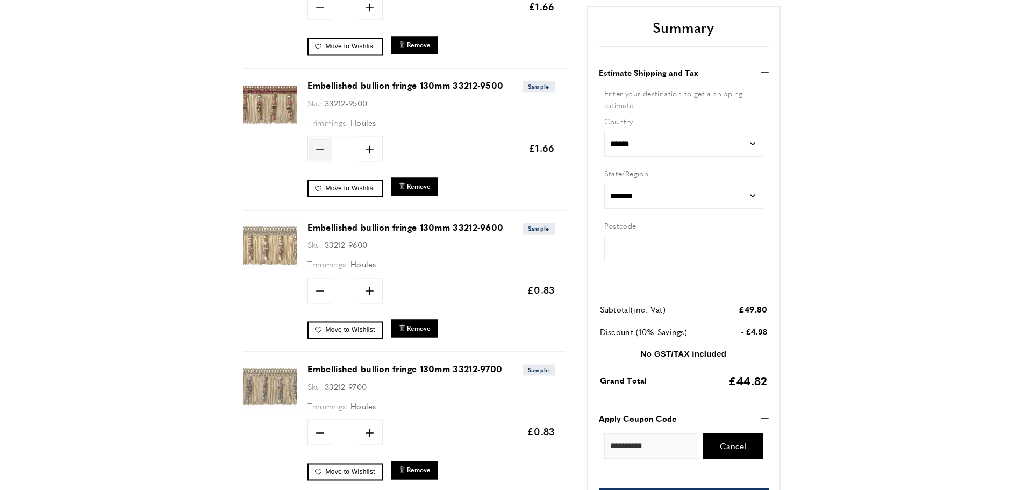
type input "*****"
click at [317, 149] on icon at bounding box center [320, 148] width 8 height 1
type input "*"
click at [402, 148] on span "Update" at bounding box center [405, 147] width 28 height 11
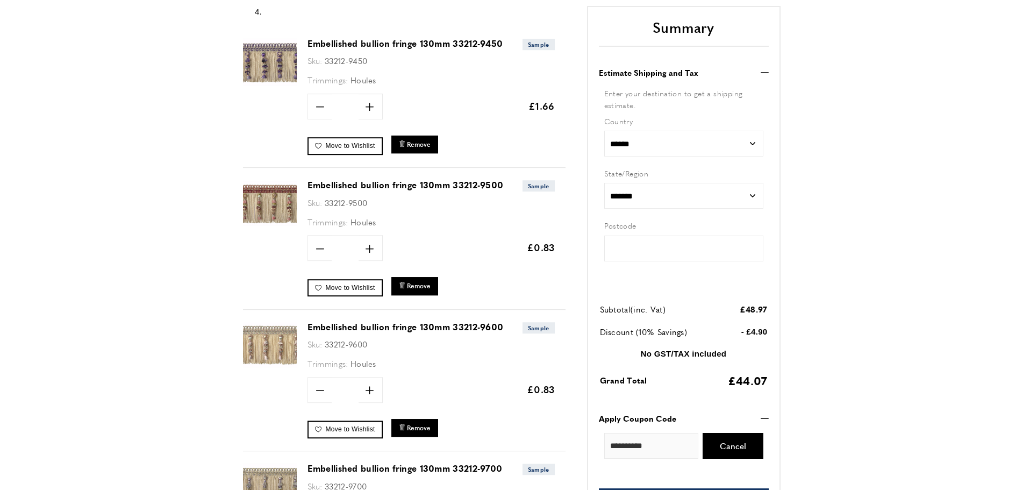
type input "*****"
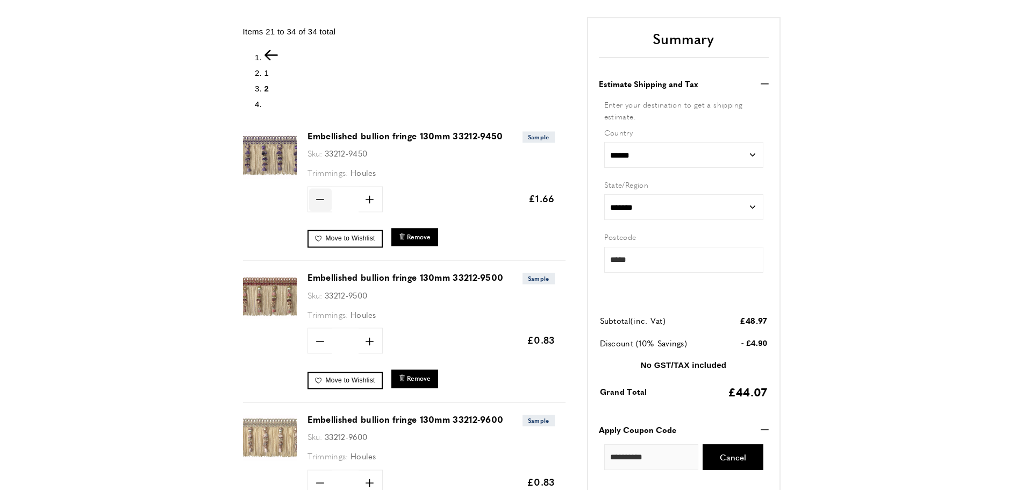
click at [321, 199] on icon "minus" at bounding box center [320, 199] width 8 height 8
type input "*"
click at [403, 199] on span "Update" at bounding box center [405, 198] width 28 height 11
type input "*****"
click at [265, 73] on span "1" at bounding box center [267, 72] width 5 height 9
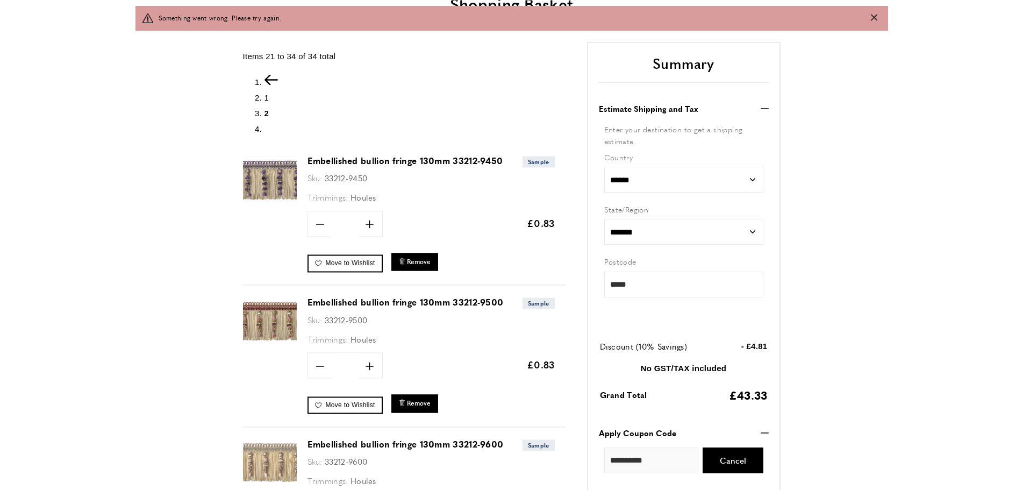
click at [267, 97] on span "1" at bounding box center [267, 97] width 5 height 9
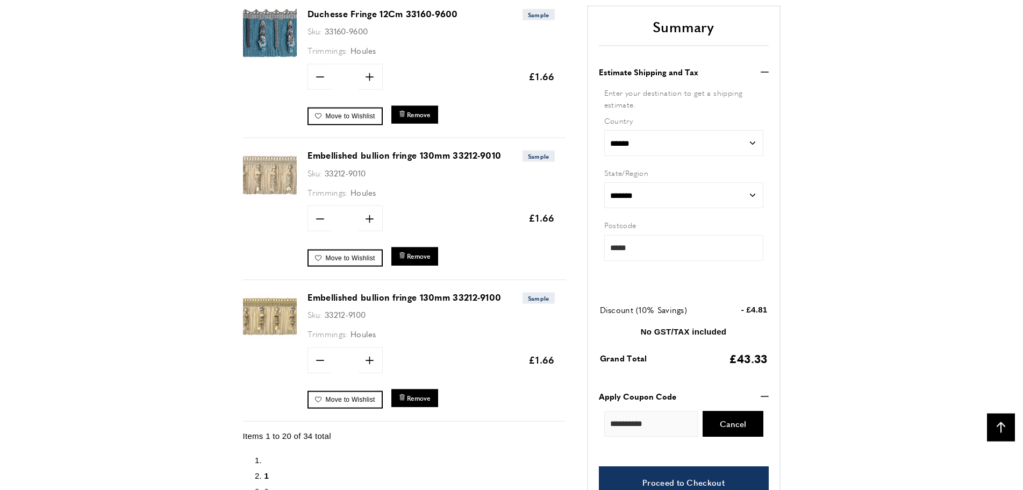
scroll to position [0, 151]
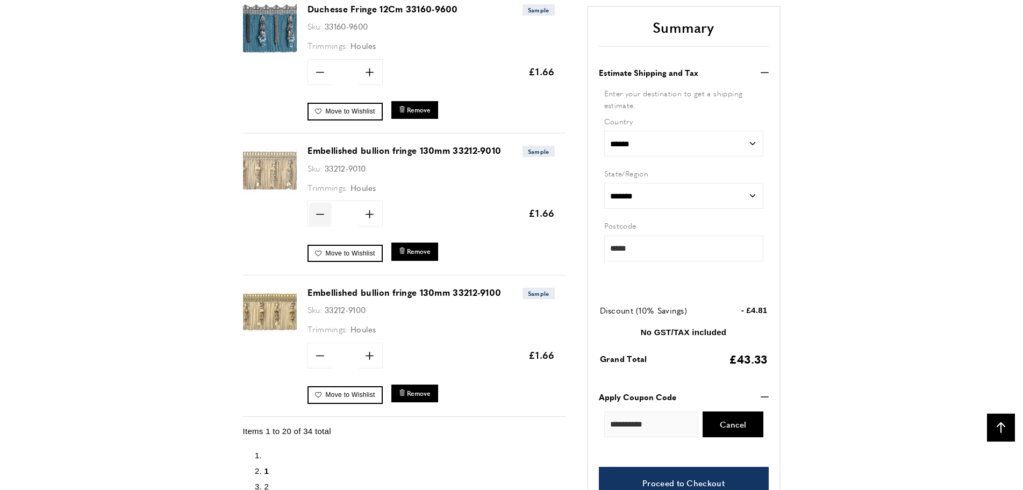
click at [322, 213] on icon at bounding box center [320, 213] width 8 height 1
type input "*"
click at [400, 211] on span "Update" at bounding box center [405, 213] width 28 height 11
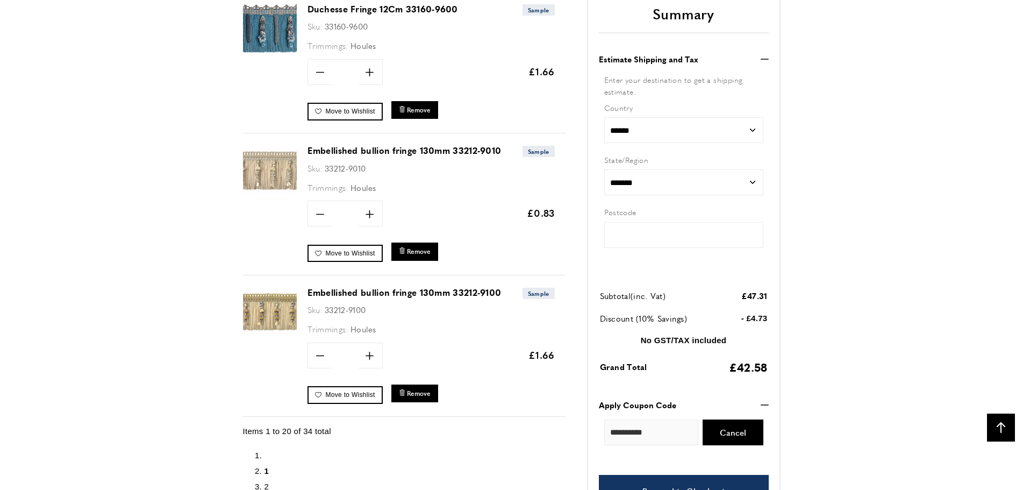
type input "*****"
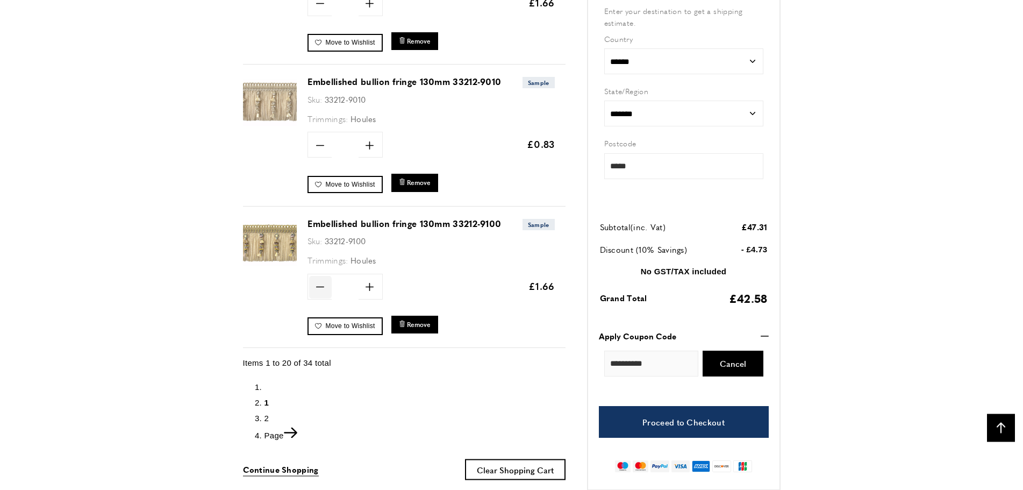
scroll to position [0, 303]
click at [318, 283] on icon "minus" at bounding box center [320, 287] width 8 height 8
type input "*"
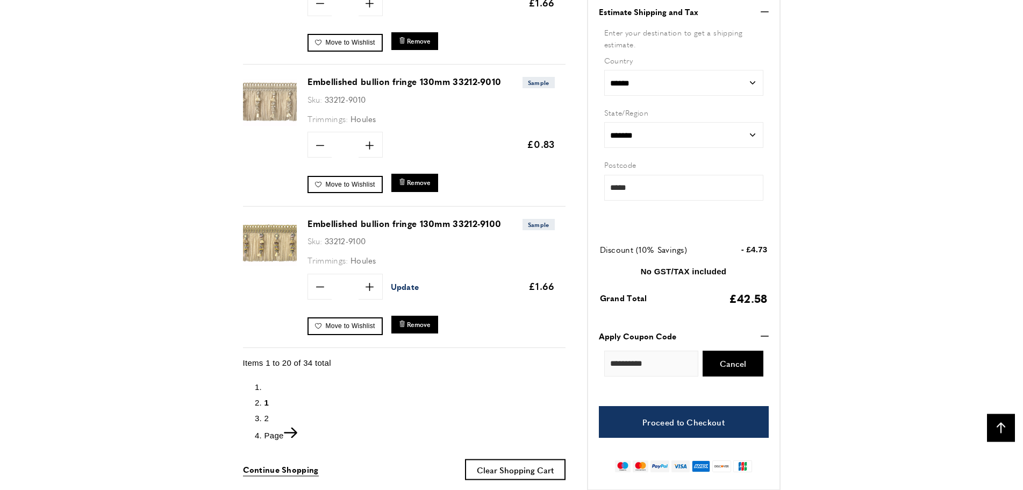
click at [410, 286] on span "Update" at bounding box center [405, 286] width 28 height 11
type input "*****"
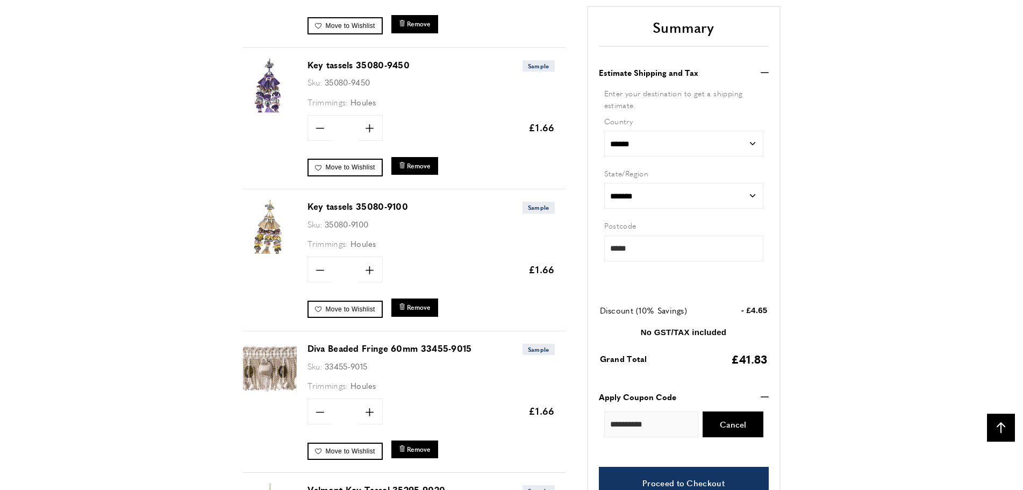
scroll to position [1714, 0]
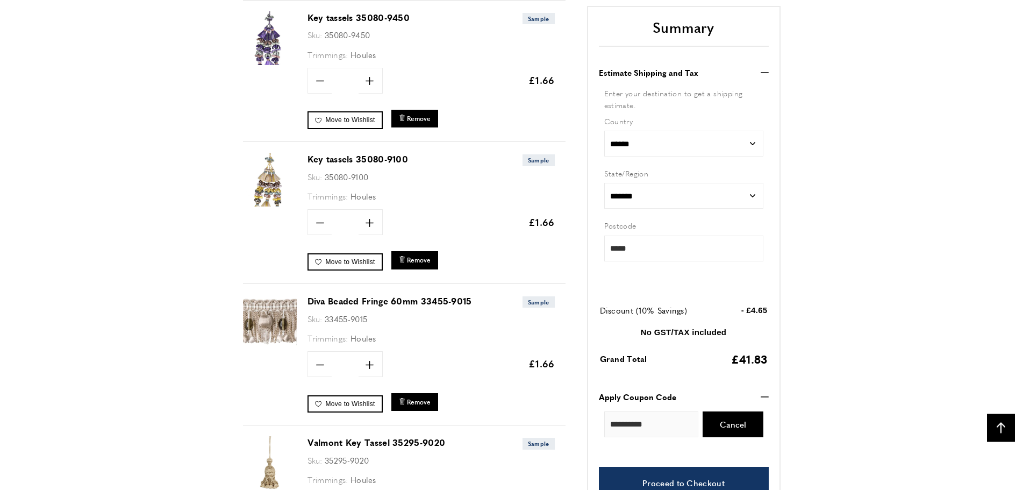
click at [315, 301] on link "Diva Beaded Fringe 60mm 33455-9015" at bounding box center [390, 301] width 165 height 12
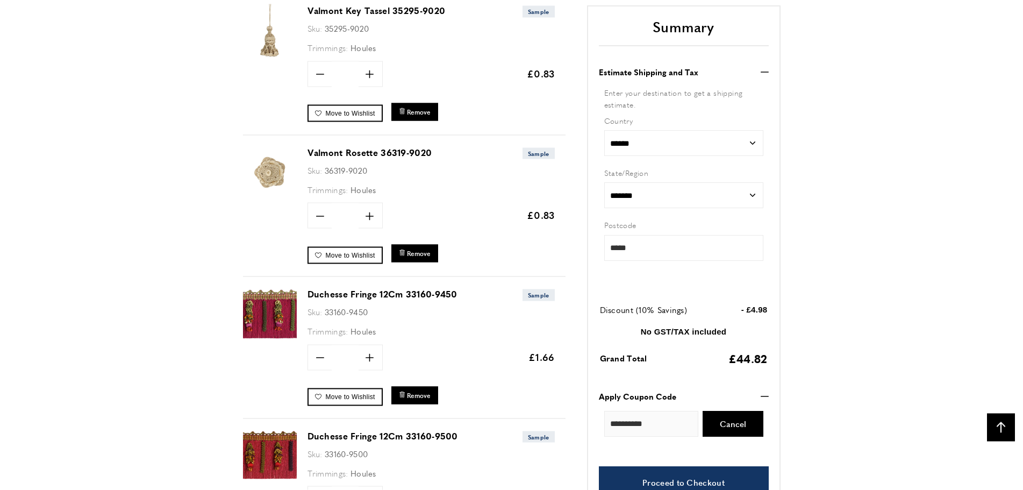
scroll to position [2153, 0]
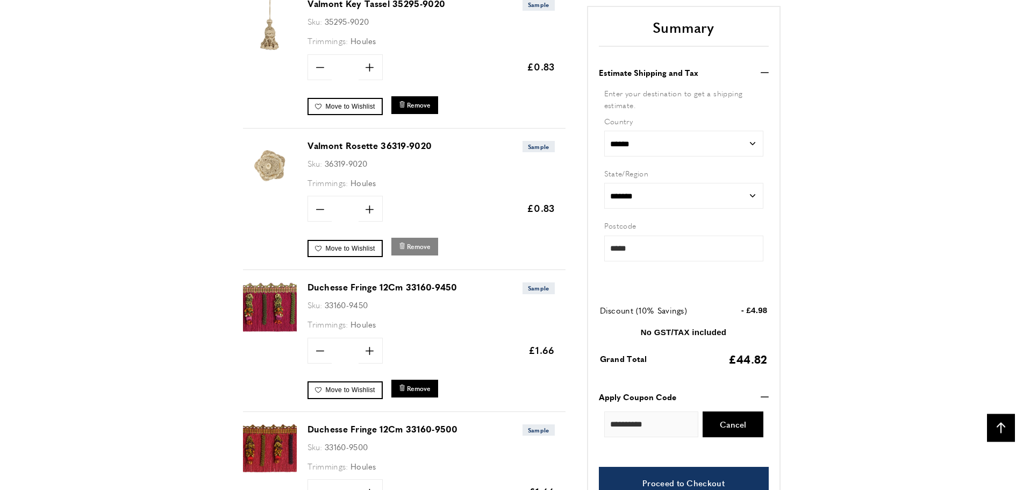
click at [423, 247] on span "Remove" at bounding box center [419, 246] width 24 height 9
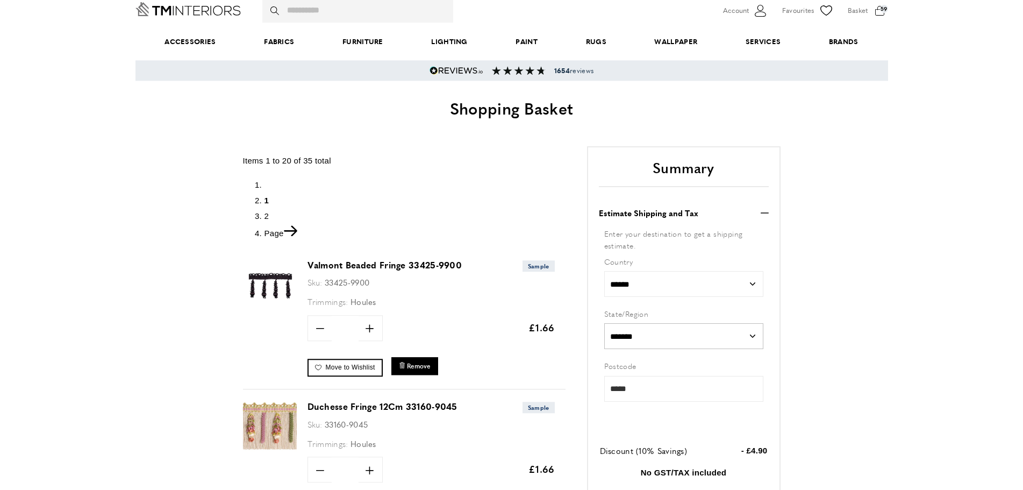
scroll to position [69, 0]
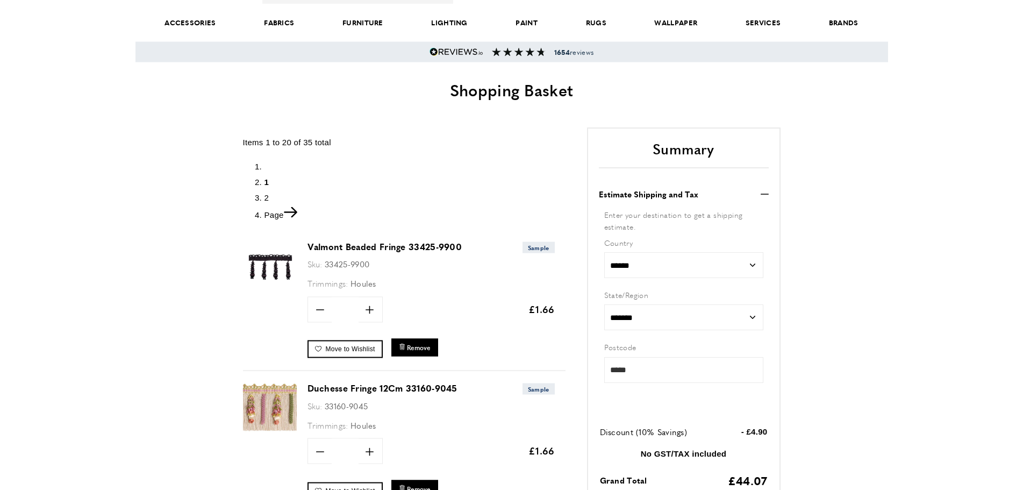
click at [336, 247] on link "Valmont Beaded Fringe 33425-9900" at bounding box center [385, 246] width 155 height 12
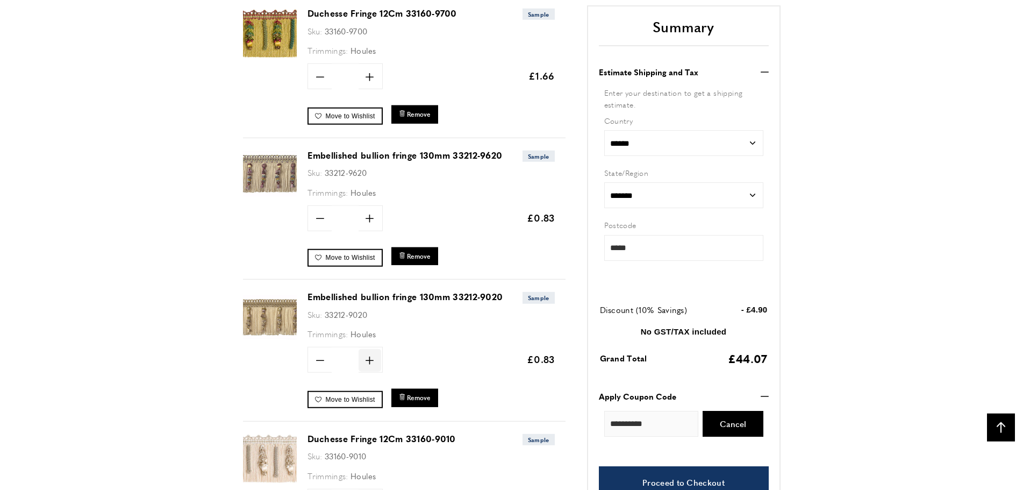
scroll to position [727, 0]
click at [412, 256] on span "Remove" at bounding box center [419, 255] width 24 height 9
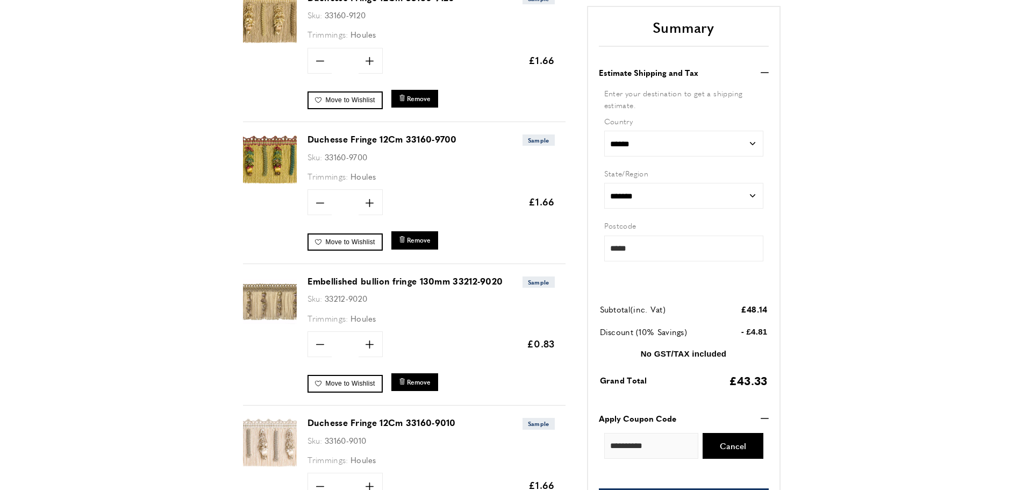
scroll to position [645, 0]
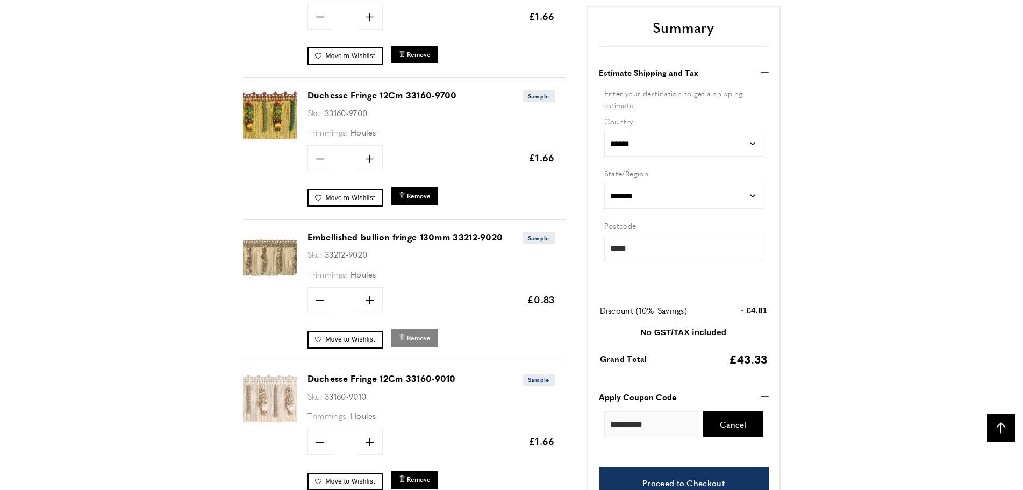
click at [420, 338] on span "Remove" at bounding box center [419, 337] width 24 height 9
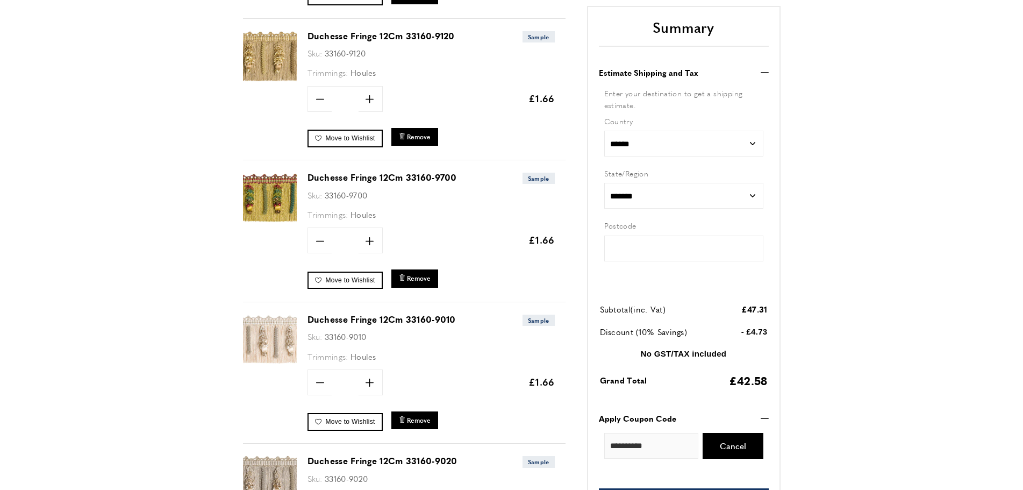
type input "*****"
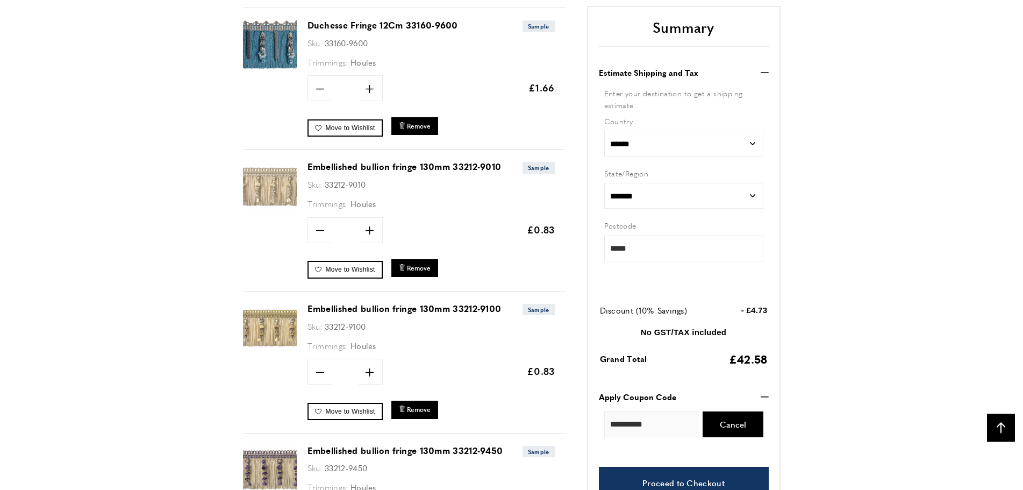
scroll to position [2303, 0]
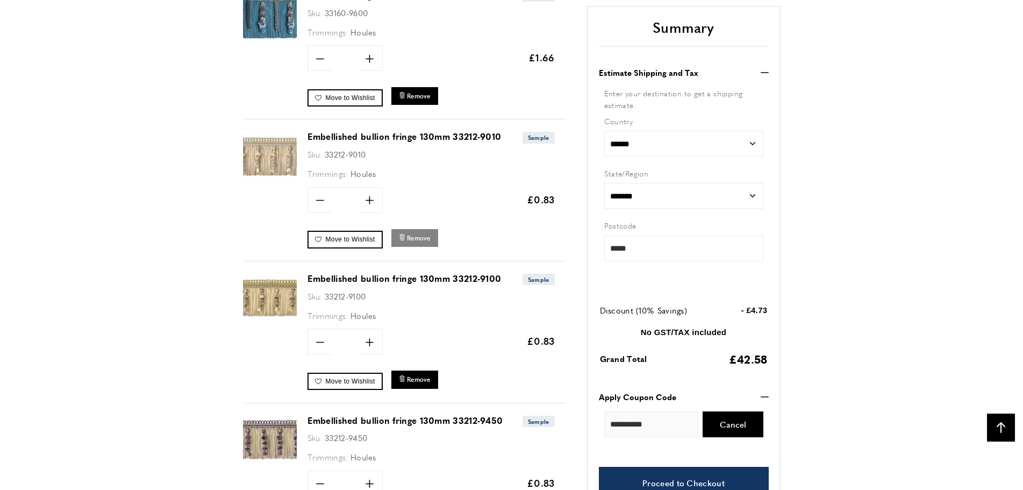
click at [413, 236] on span "Remove" at bounding box center [419, 237] width 24 height 9
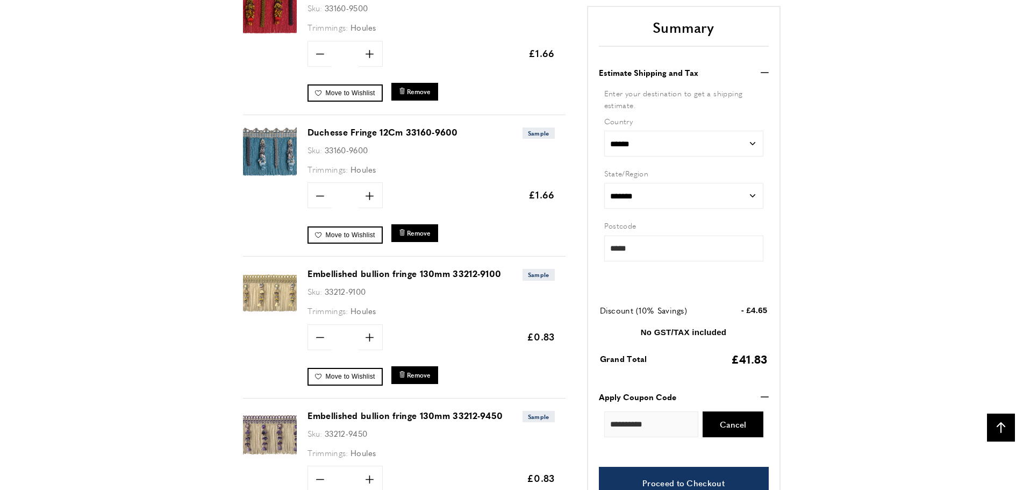
scroll to position [2235, 0]
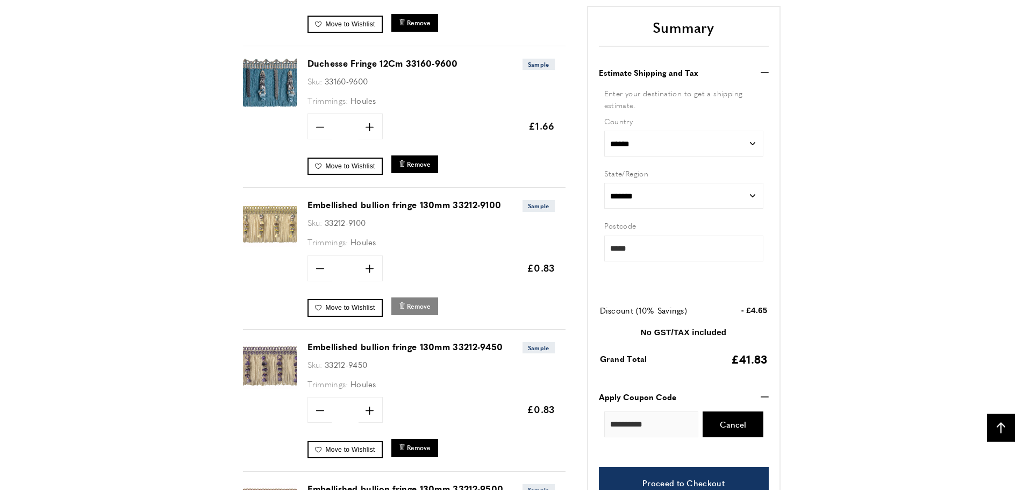
click at [420, 306] on span "Remove" at bounding box center [419, 306] width 24 height 9
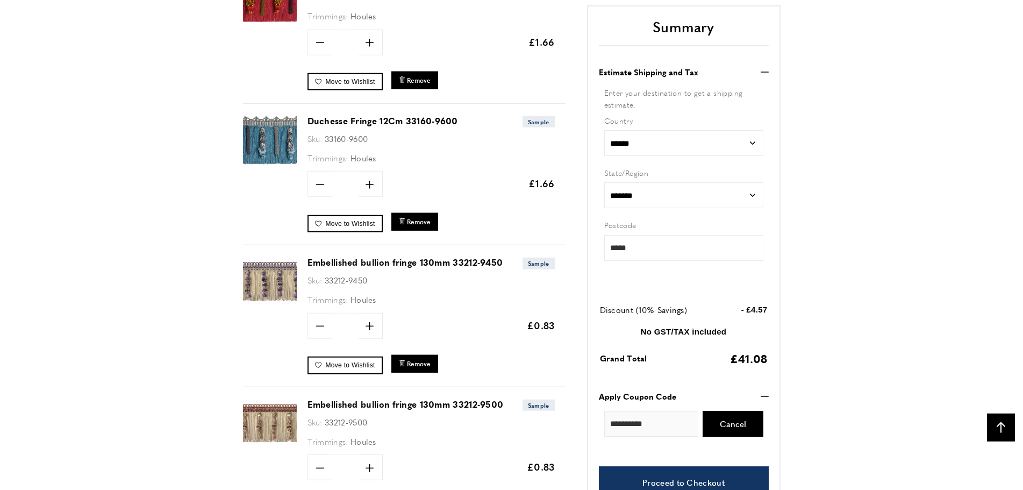
scroll to position [2249, 0]
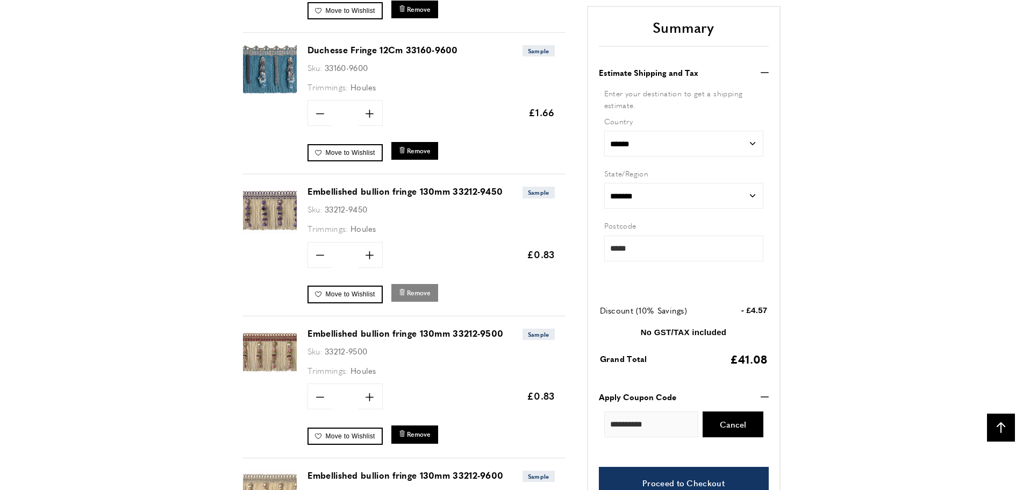
click at [417, 290] on span "Remove" at bounding box center [419, 292] width 24 height 9
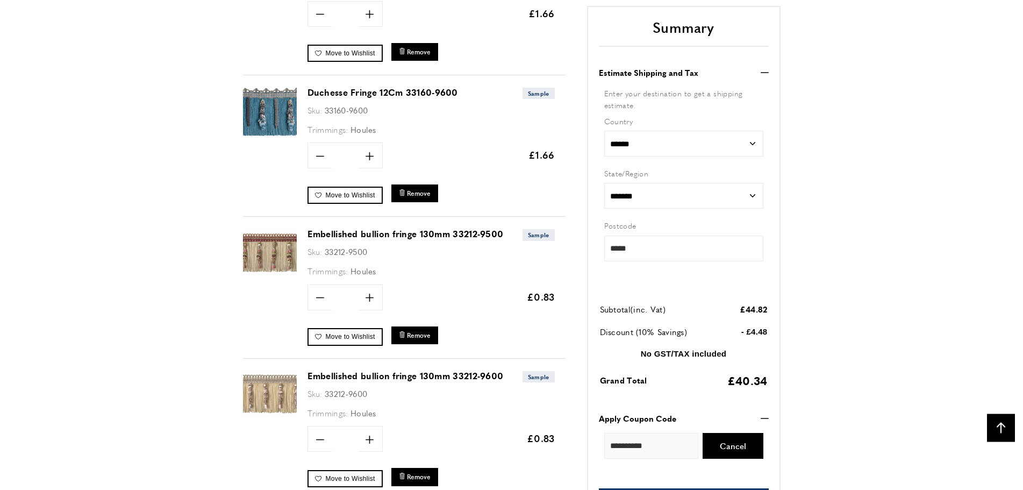
scroll to position [2276, 0]
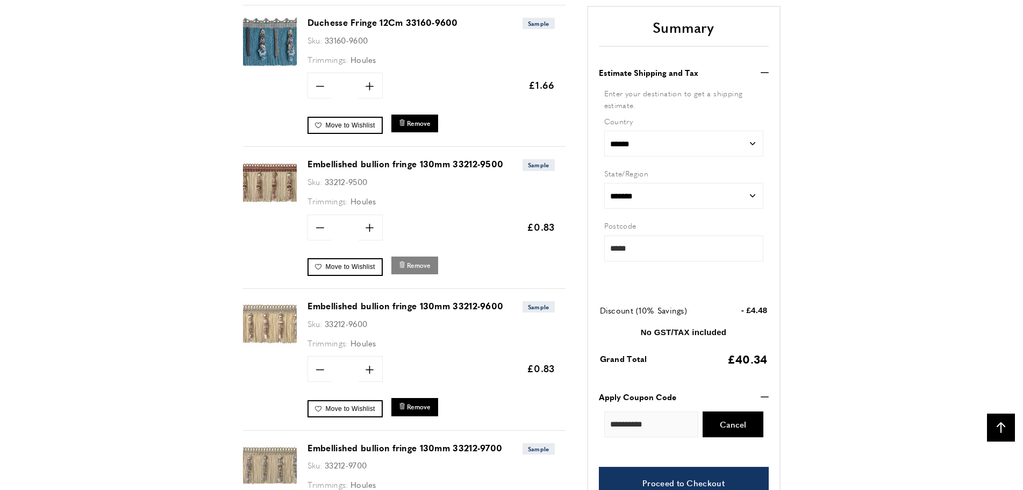
click at [416, 261] on span "Remove" at bounding box center [419, 265] width 24 height 9
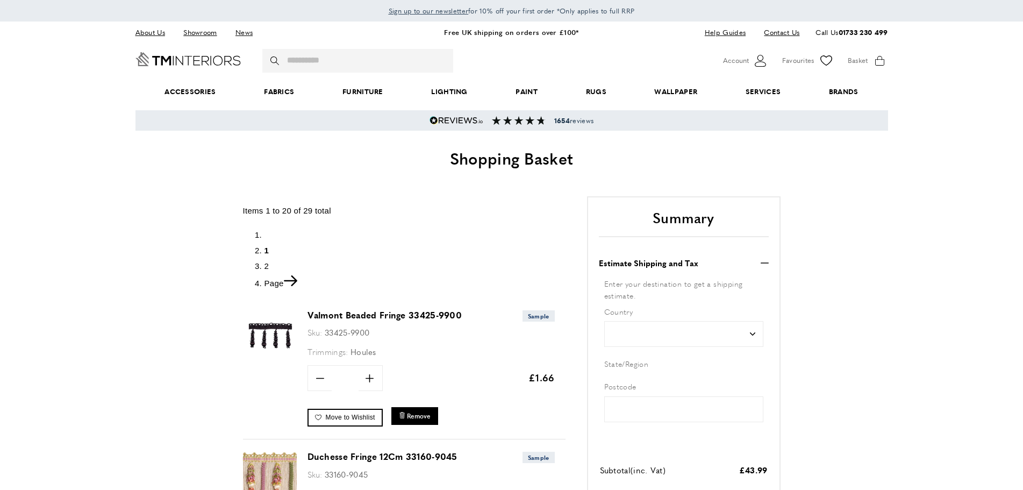
type input "*****"
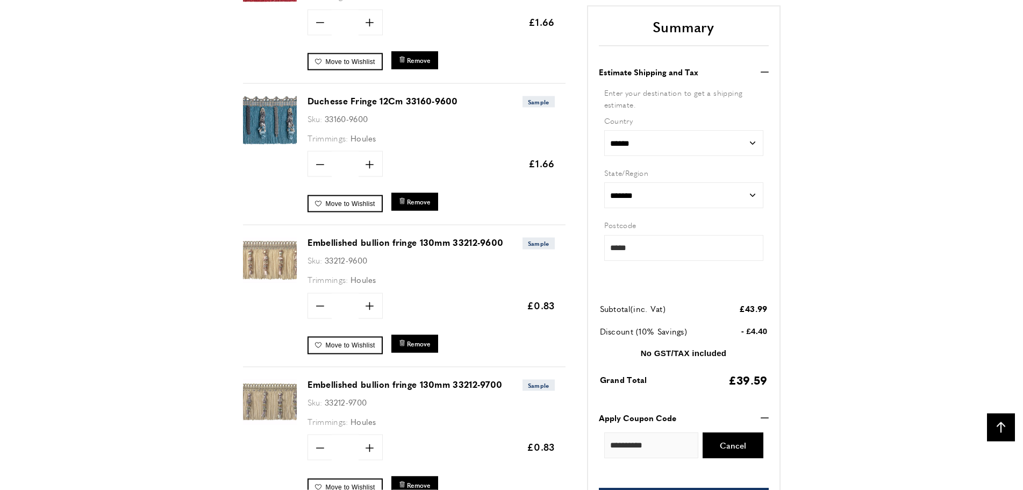
scroll to position [2290, 0]
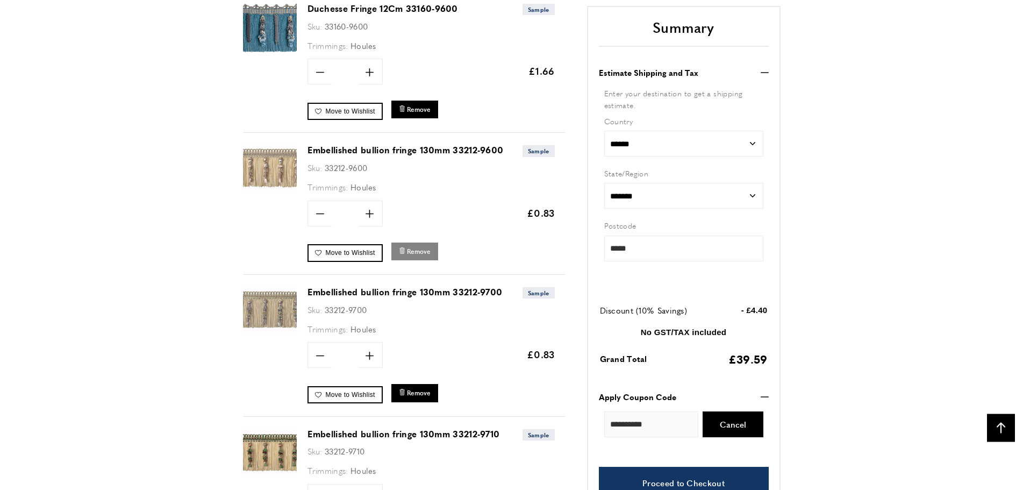
click at [419, 248] on span "Remove" at bounding box center [419, 251] width 24 height 9
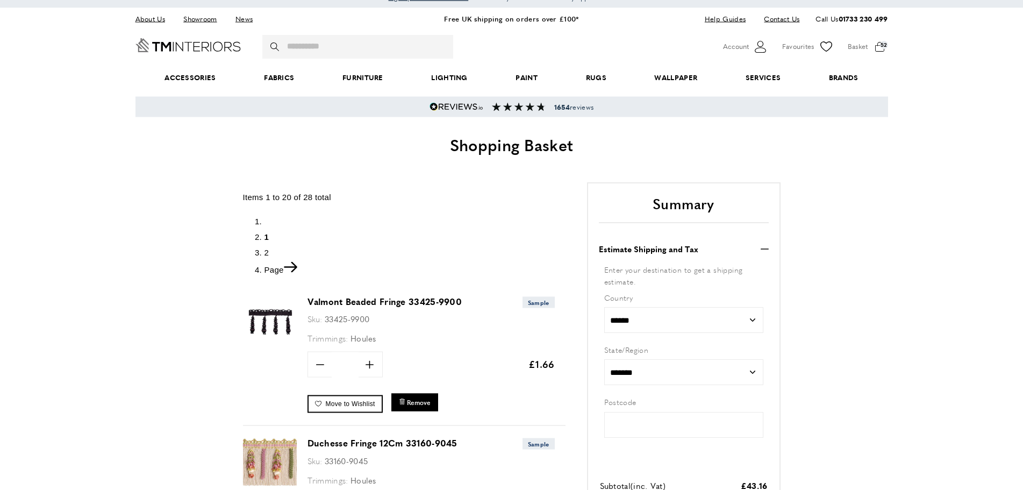
type input "*****"
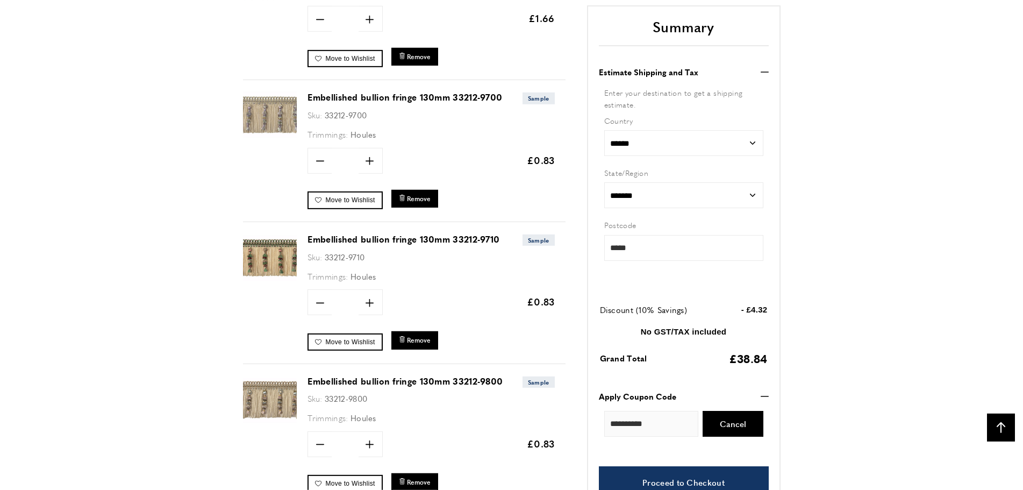
scroll to position [2358, 0]
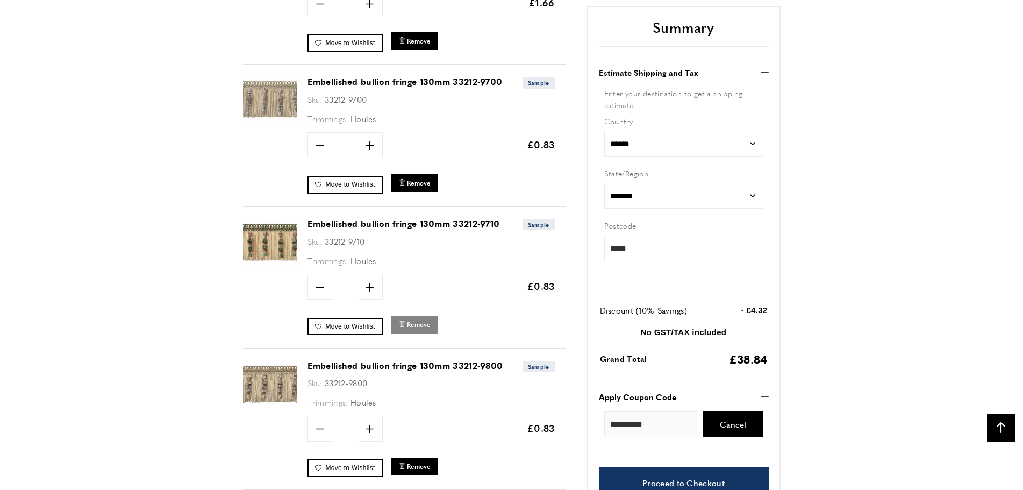
click at [410, 327] on button "bin Remove" at bounding box center [414, 325] width 47 height 18
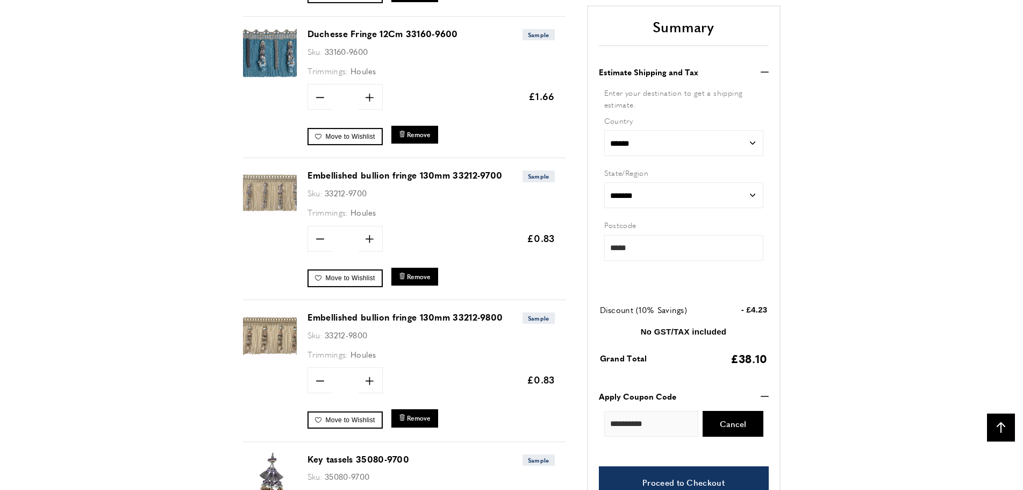
scroll to position [2207, 0]
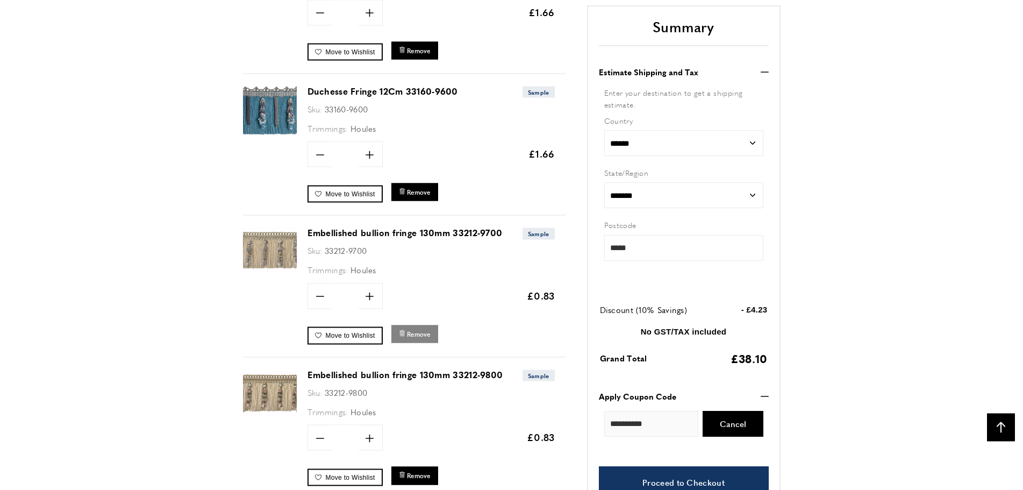
click at [413, 336] on span "Remove" at bounding box center [419, 334] width 24 height 9
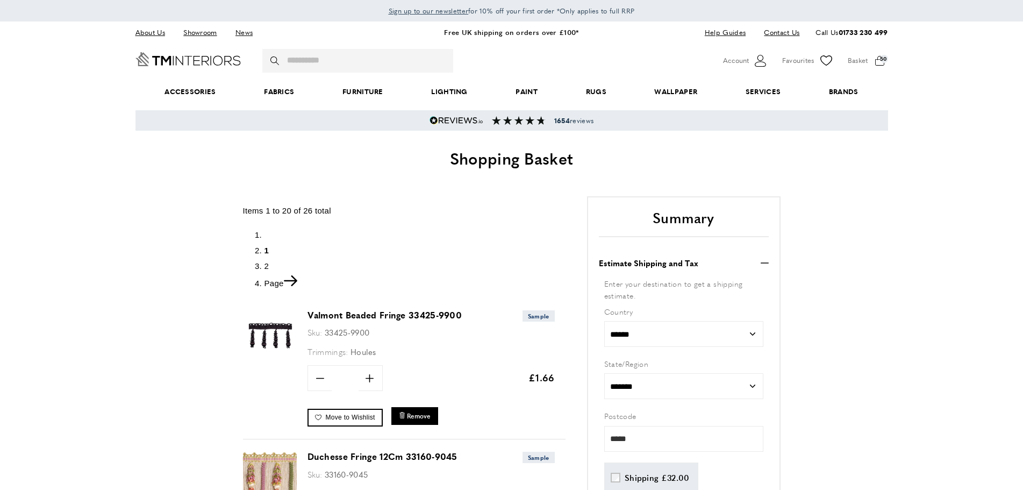
click at [354, 316] on link "Valmont Beaded Fringe 33425-9900" at bounding box center [385, 315] width 155 height 12
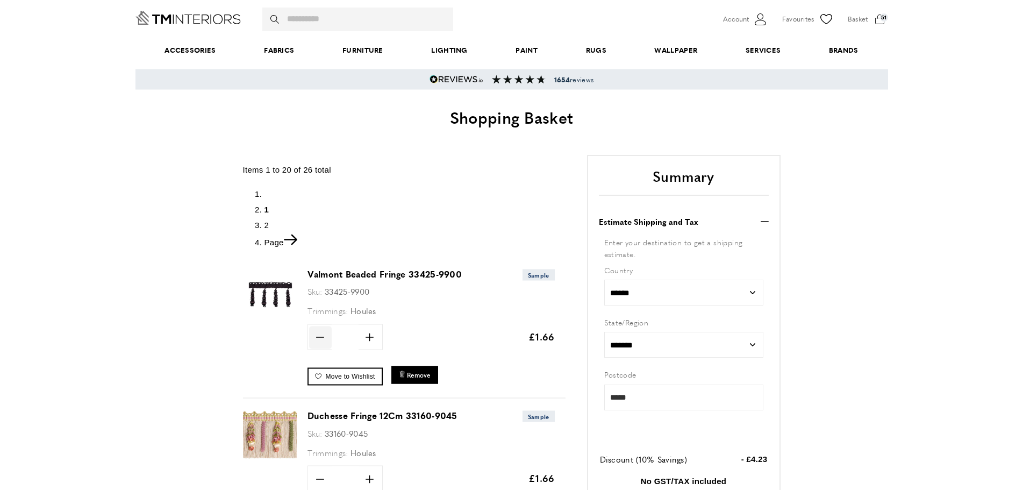
click at [319, 336] on icon "minus" at bounding box center [320, 337] width 8 height 8
type input "*"
click at [399, 339] on span "Update" at bounding box center [405, 336] width 28 height 11
type input "*****"
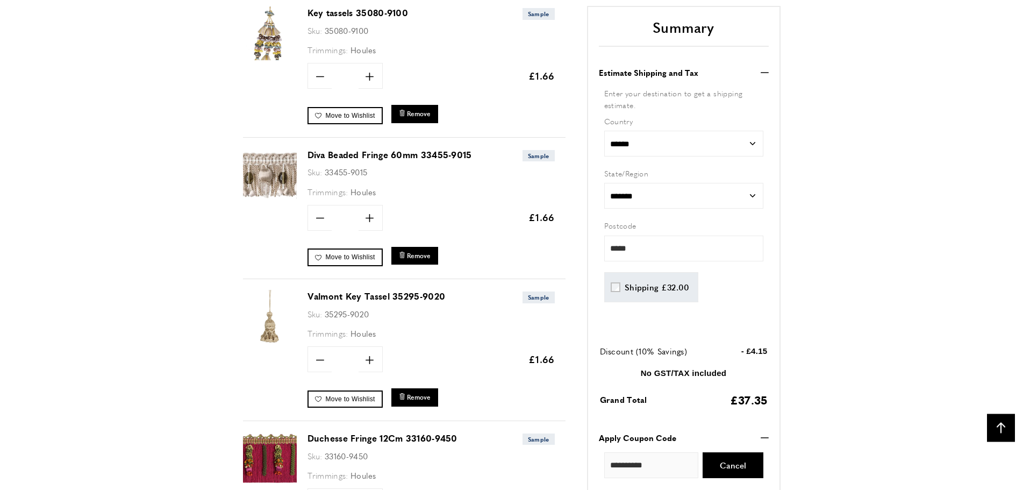
scroll to position [1576, 0]
click at [321, 359] on icon "minus" at bounding box center [320, 360] width 8 height 8
type input "*"
click at [403, 357] on span "Update" at bounding box center [405, 359] width 28 height 11
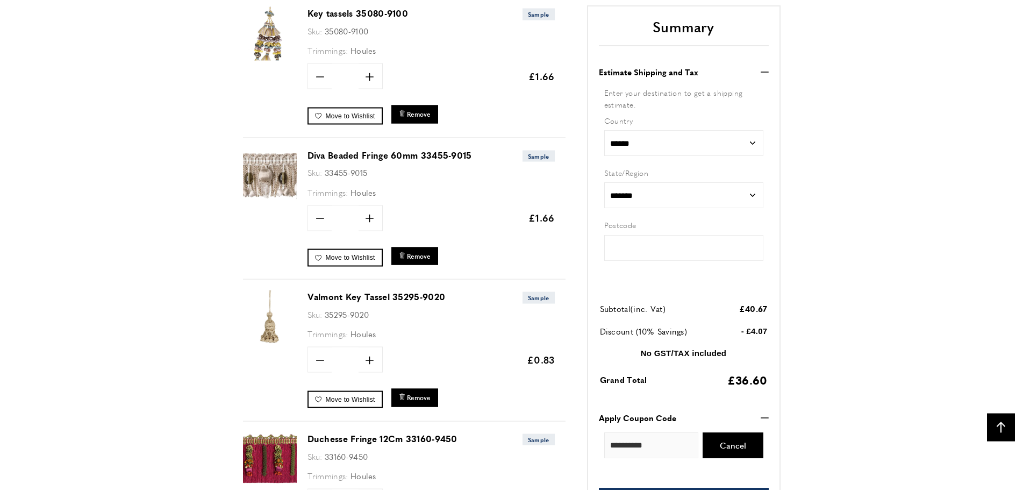
type input "*****"
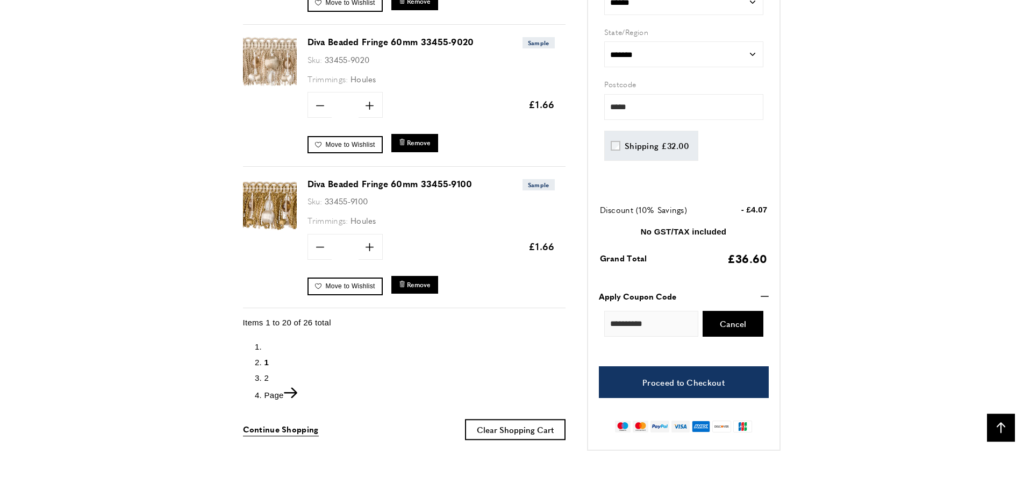
scroll to position [2838, 0]
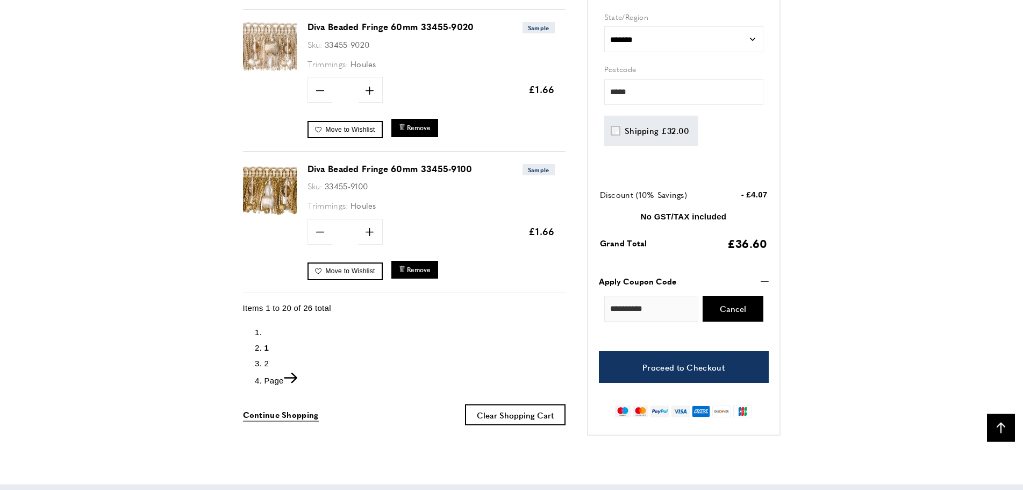
click at [265, 360] on span "2" at bounding box center [267, 362] width 5 height 9
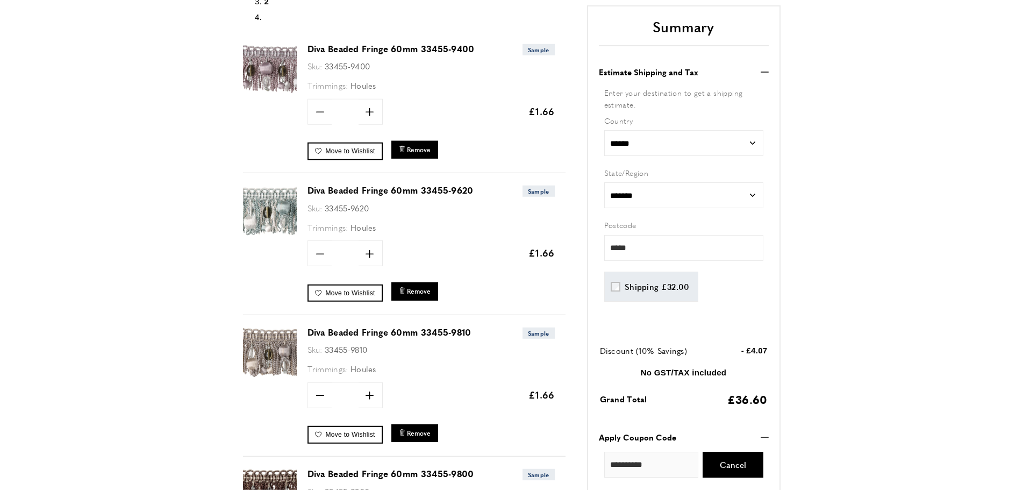
scroll to position [288, 0]
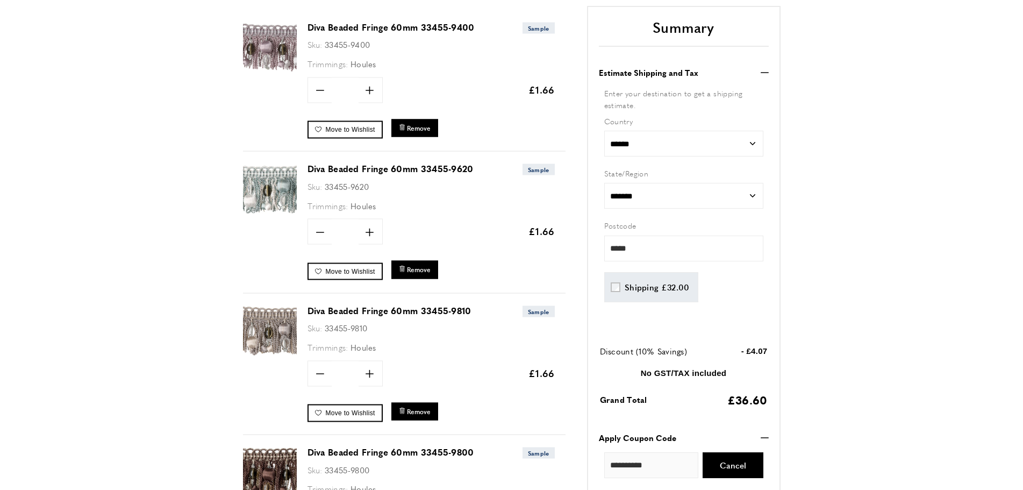
click at [317, 171] on link "Diva Beaded Fringe 60mm 33455-9620" at bounding box center [391, 168] width 166 height 12
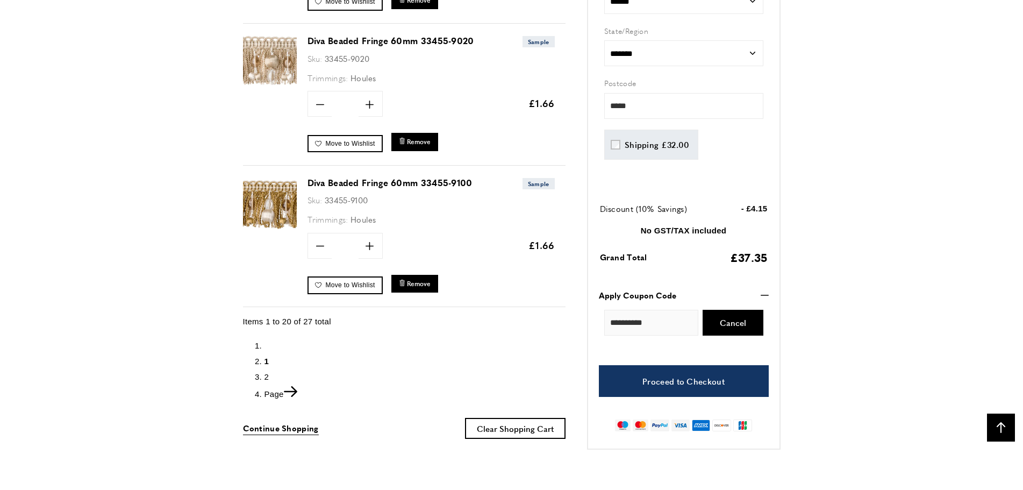
scroll to position [0, 151]
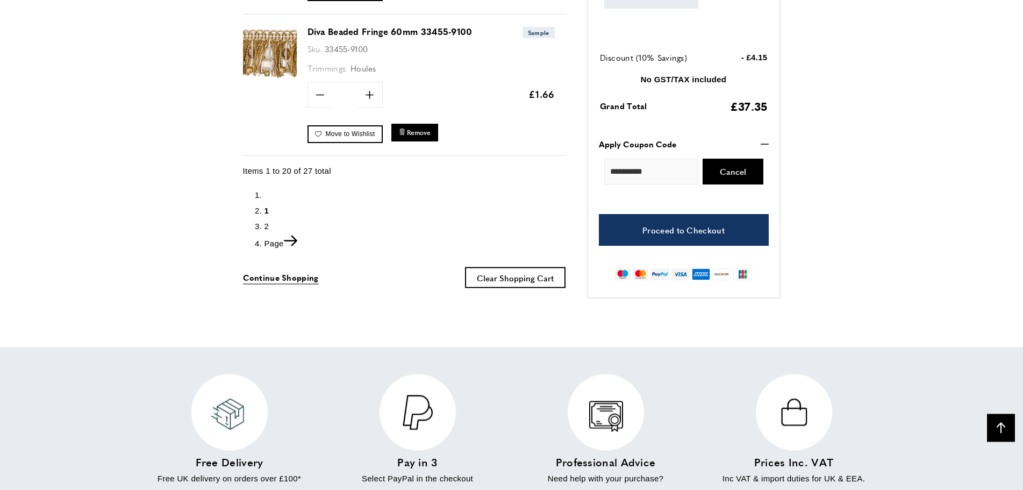
click at [266, 224] on span "2" at bounding box center [267, 225] width 5 height 9
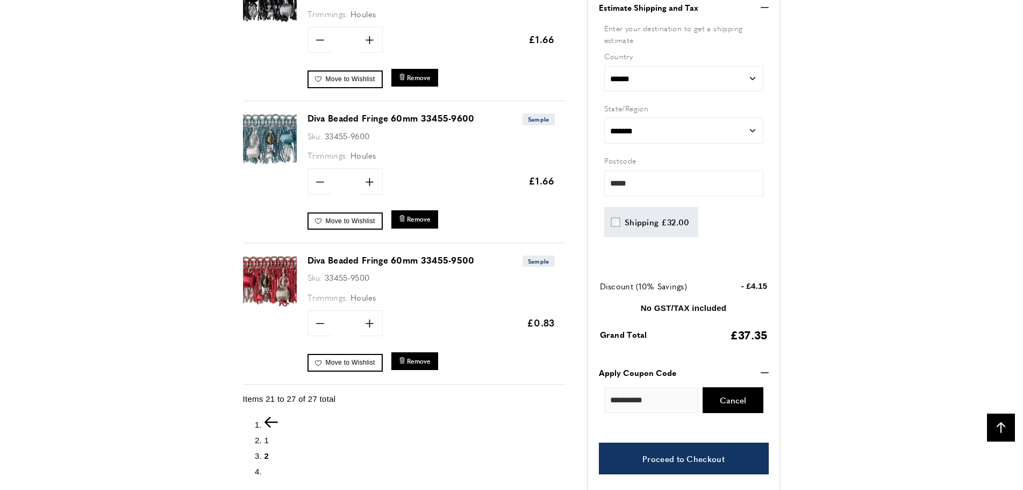
scroll to position [0, 605]
